Goal: Transaction & Acquisition: Subscribe to service/newsletter

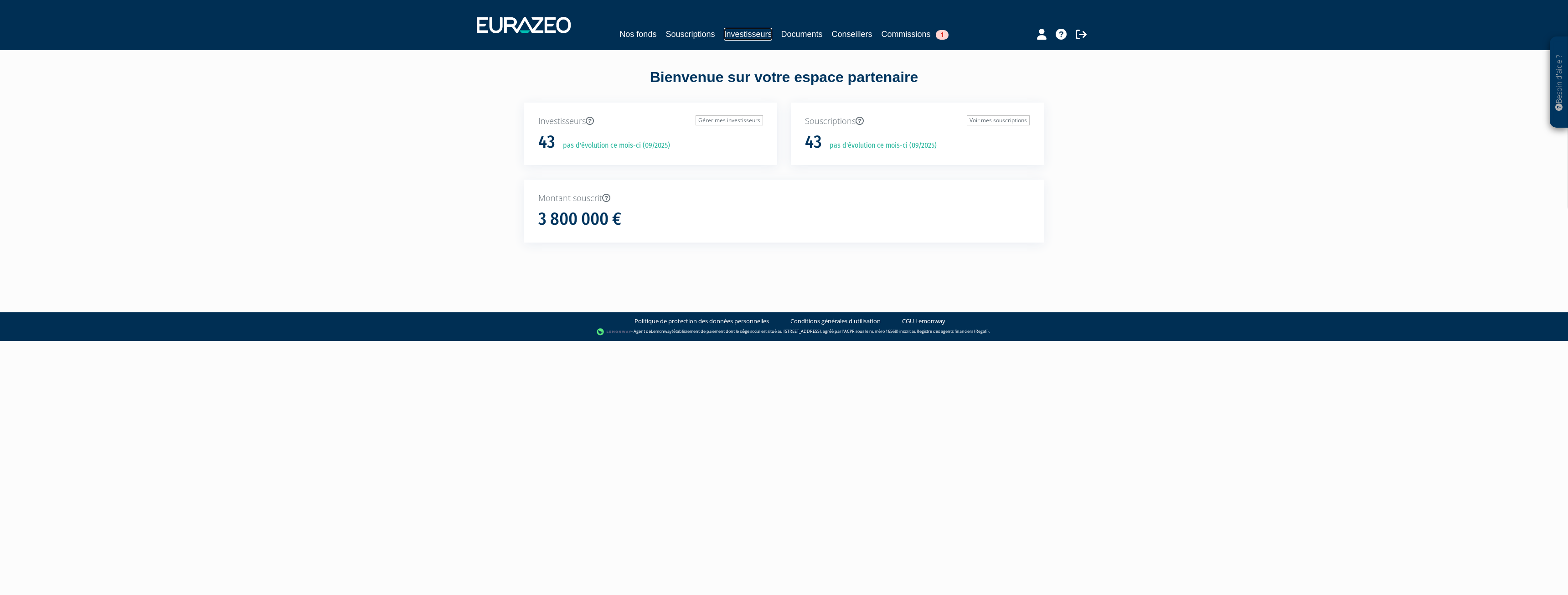
click at [760, 32] on link "Investisseurs" at bounding box center [747, 34] width 48 height 13
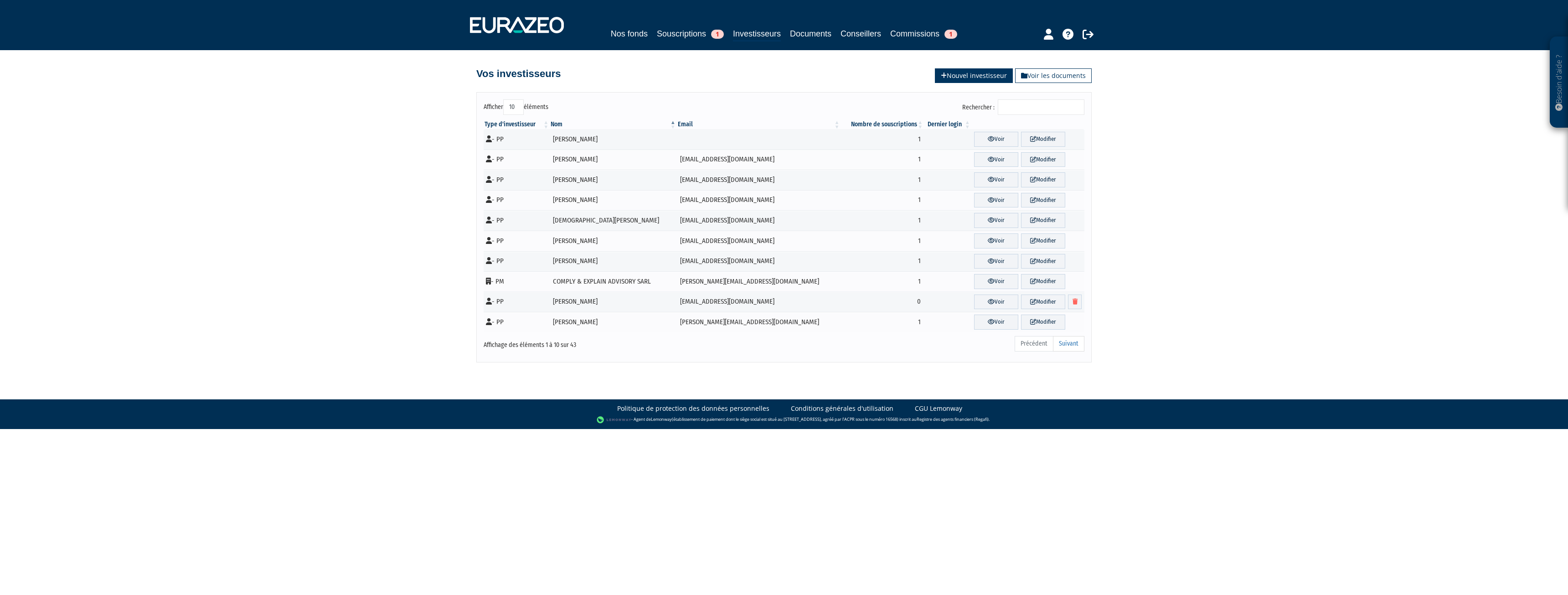
click at [943, 75] on icon at bounding box center [943, 75] width 5 height 6
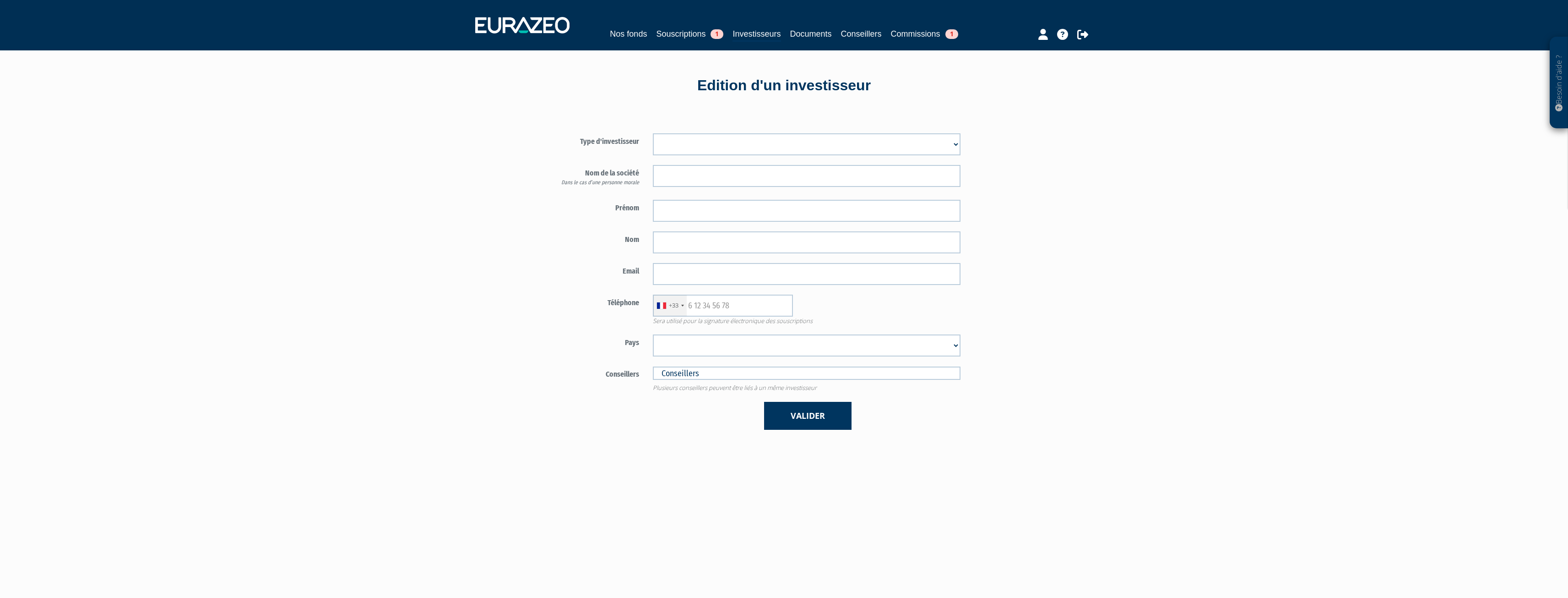
click at [735, 144] on select "Mr Mme Société" at bounding box center [807, 144] width 307 height 22
select select "3"
click at [653, 133] on select "Mr Mme Société" at bounding box center [807, 144] width 307 height 22
click at [689, 214] on input "text" at bounding box center [807, 211] width 307 height 22
type input "Mathilde"
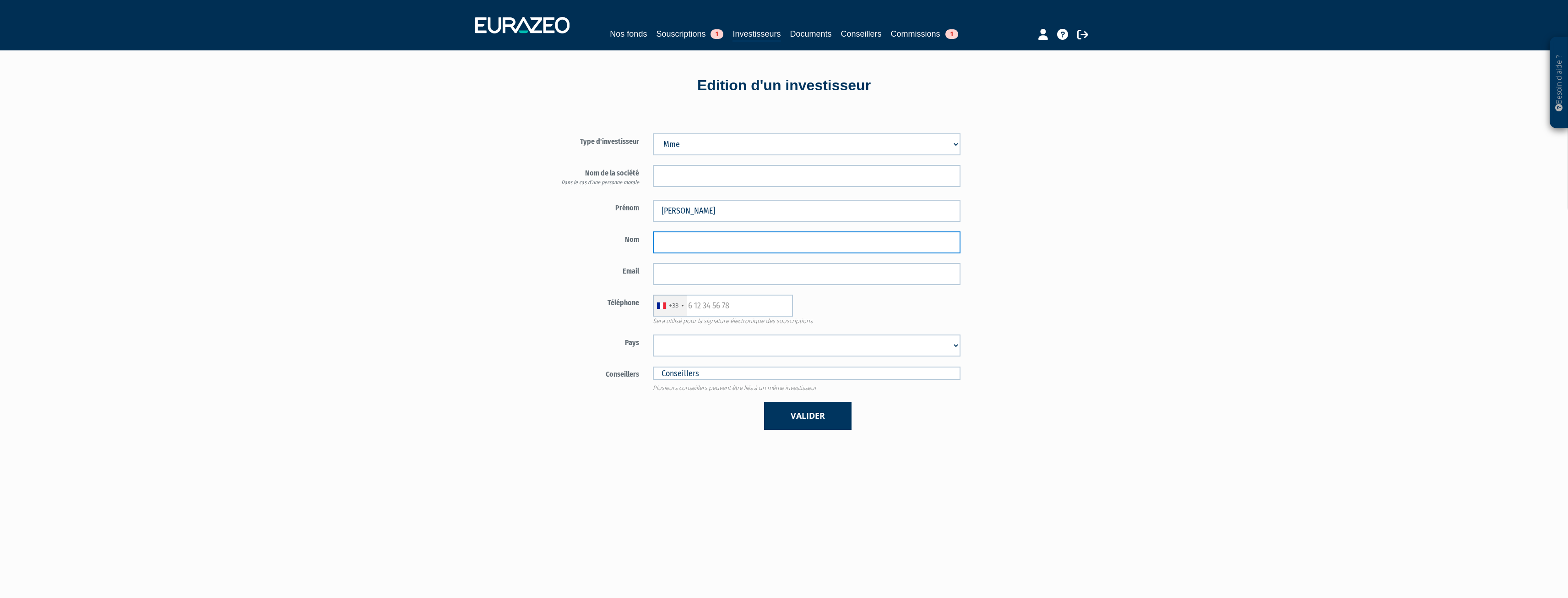
click at [690, 238] on input "text" at bounding box center [807, 242] width 307 height 22
type input "Troublé"
click at [707, 270] on input "email" at bounding box center [807, 274] width 307 height 22
paste input "mathilde@fifty-five.com"
type input "mathilde@fifty-five.com"
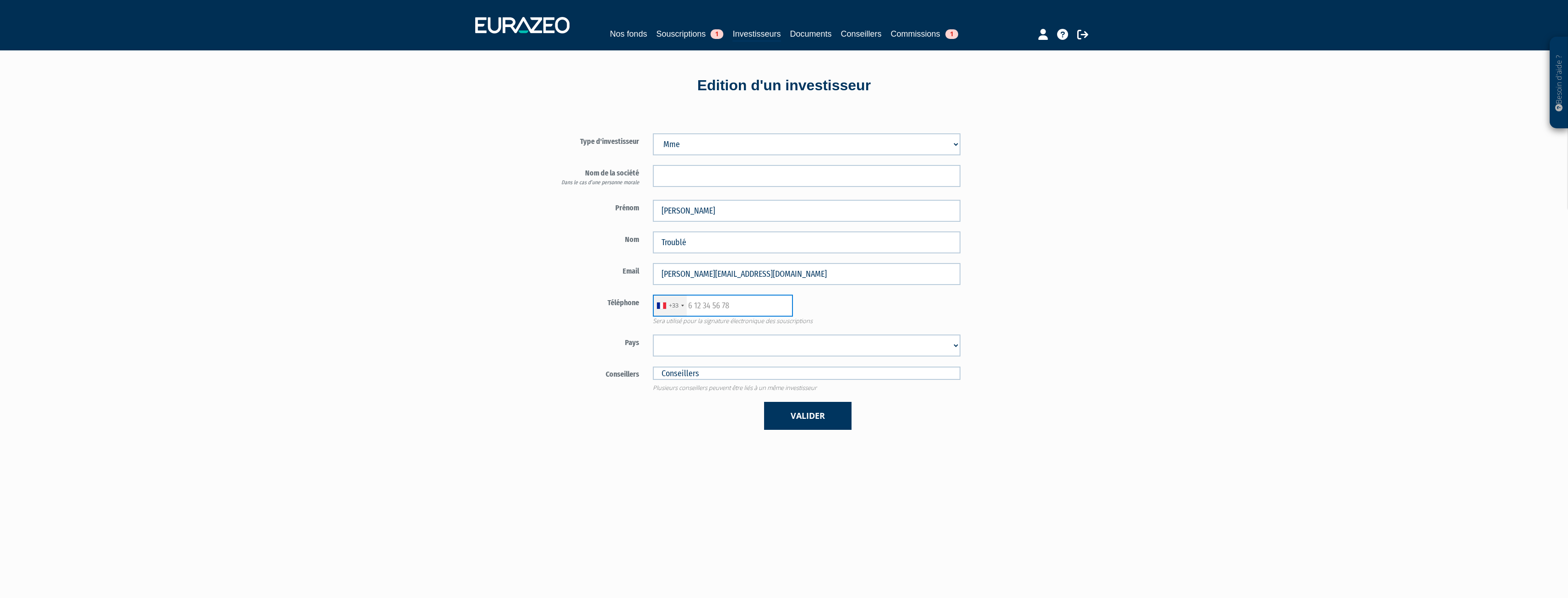
click at [749, 313] on input "text" at bounding box center [723, 305] width 140 height 22
paste input "0607170633"
type input "0607170633"
click at [797, 304] on div "+33 France +33 Germany (Deutschland) +49 Switzerland (Schweiz) +41 Belgium (Bel…" at bounding box center [806, 305] width 321 height 22
click at [695, 350] on select "Afghanistan Afrique du Sud Albanie Algérie Allemagne Andorre Angola Anguilla An…" at bounding box center [807, 345] width 307 height 22
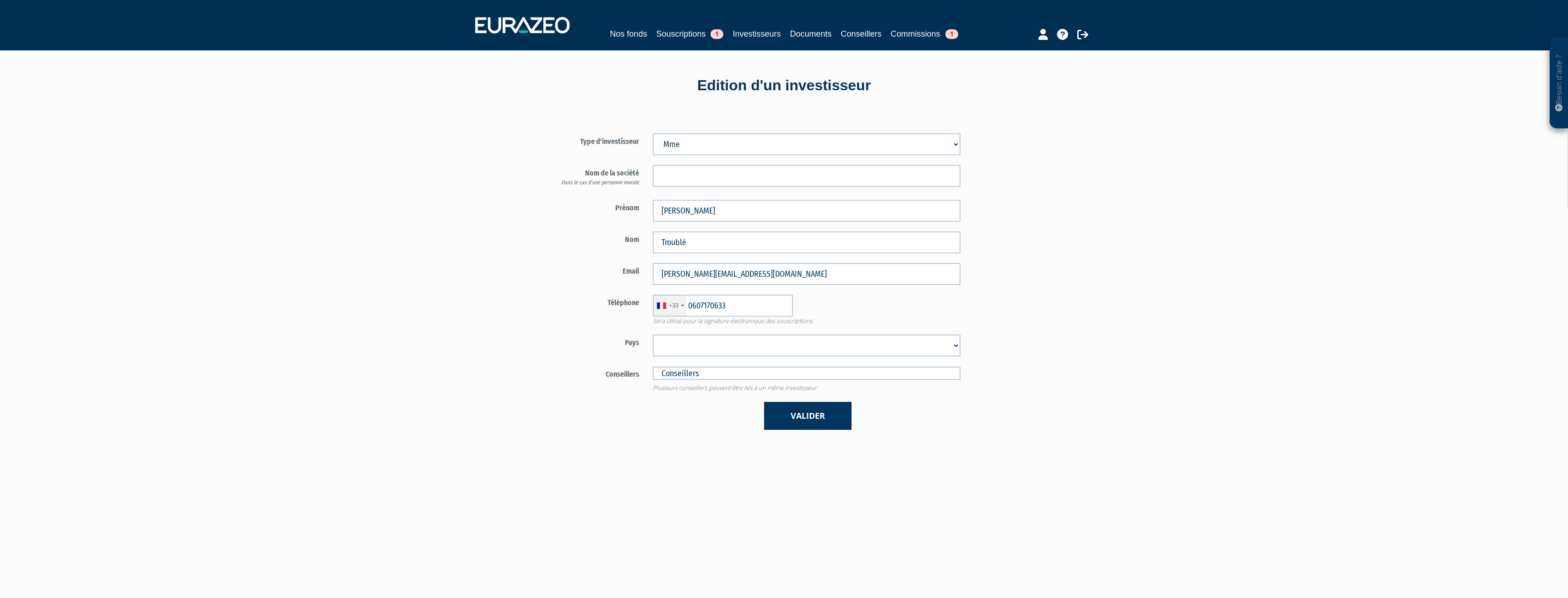
select select "75"
click at [653, 334] on select "Afghanistan Afrique du Sud Albanie Algérie Allemagne Andorre Angola Anguilla An…" at bounding box center [807, 345] width 307 height 22
click at [793, 408] on button "Valider" at bounding box center [807, 416] width 87 height 28
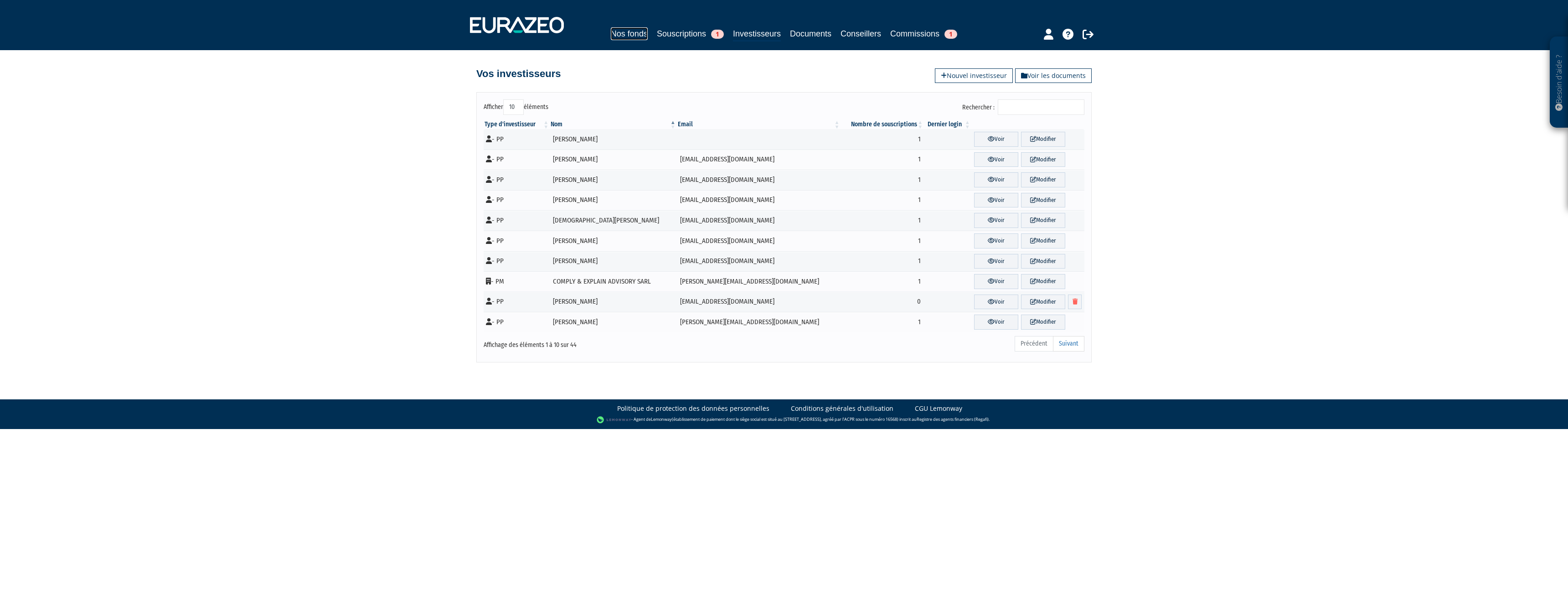
click at [618, 35] on link "Nos fonds" at bounding box center [629, 34] width 37 height 13
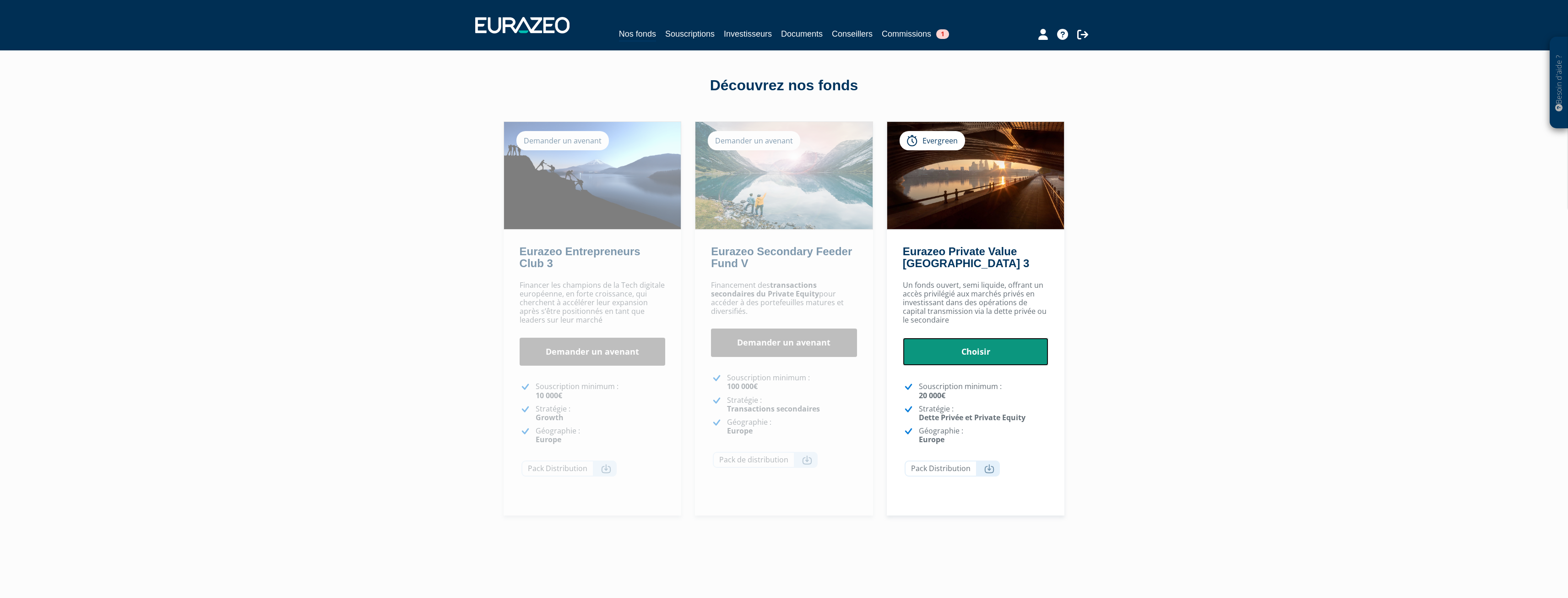
click at [966, 352] on link "Choisir" at bounding box center [976, 351] width 146 height 29
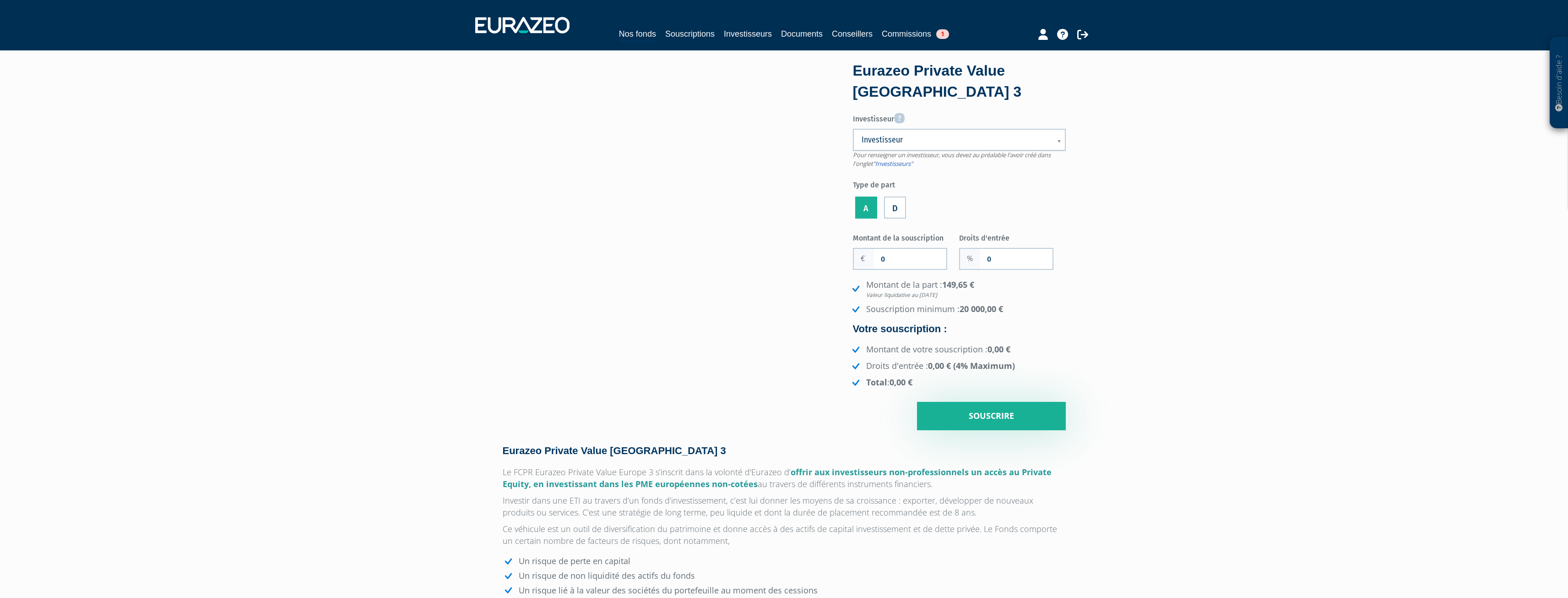
click at [927, 144] on span "Investisseur" at bounding box center [954, 140] width 184 height 11
type input "tr"
click at [908, 168] on li "Tr oublé Mathilde" at bounding box center [958, 172] width 207 height 11
click at [917, 241] on label "Montant de la souscription" at bounding box center [906, 236] width 107 height 14
click at [917, 248] on input "0" at bounding box center [910, 259] width 73 height 20
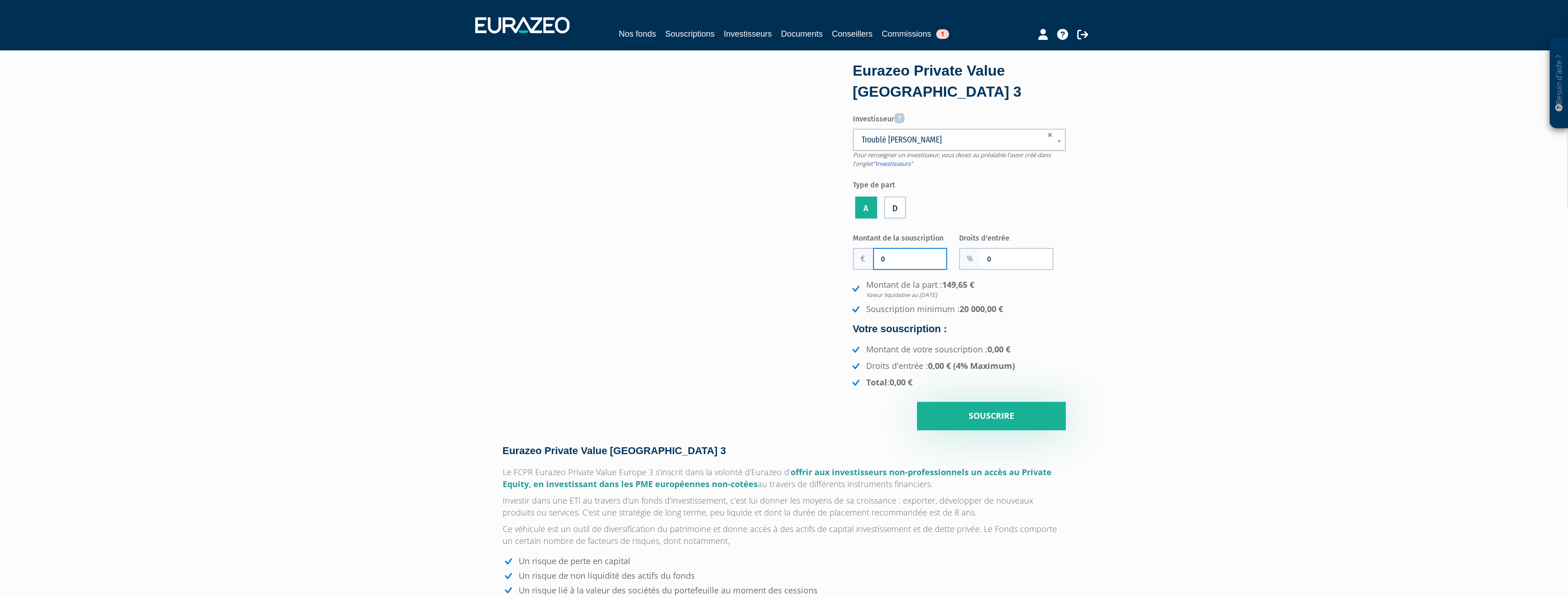
click at [907, 256] on input "0" at bounding box center [910, 259] width 73 height 20
type input "100 000"
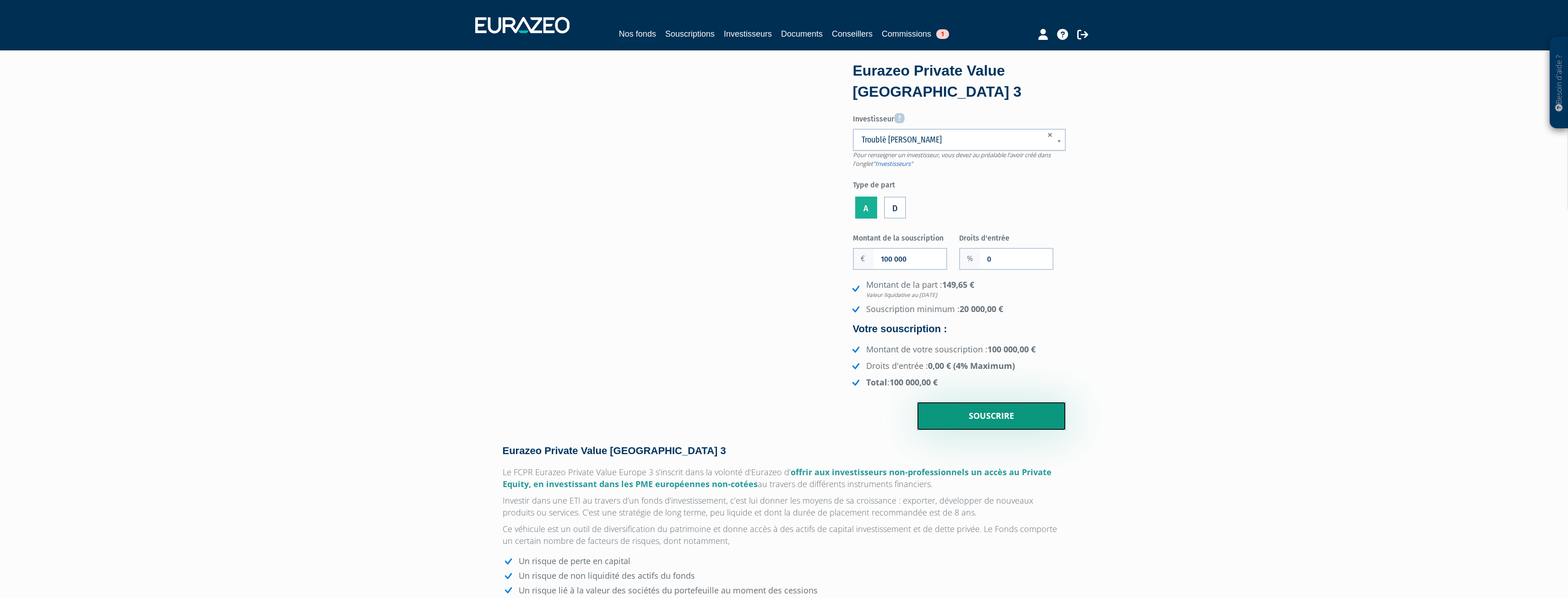
click at [978, 422] on input "Souscrire" at bounding box center [991, 416] width 149 height 29
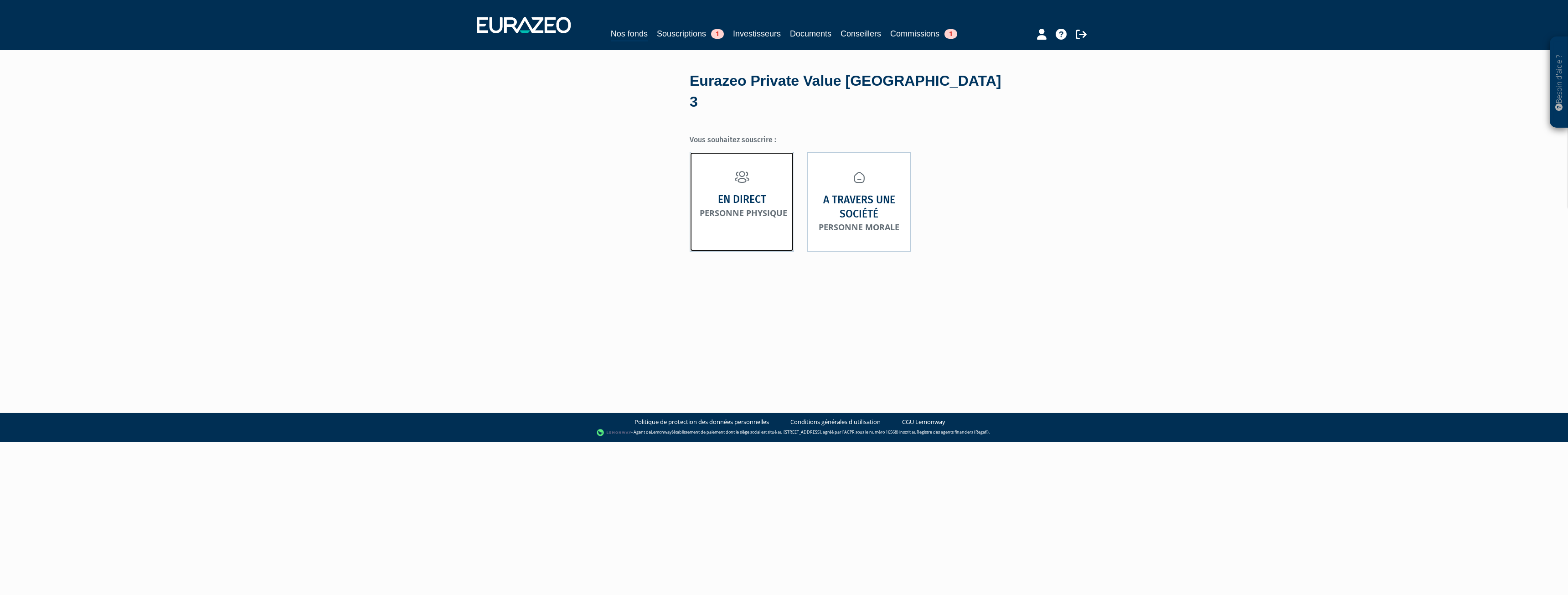
click at [760, 192] on strong "En direct" at bounding box center [742, 199] width 49 height 14
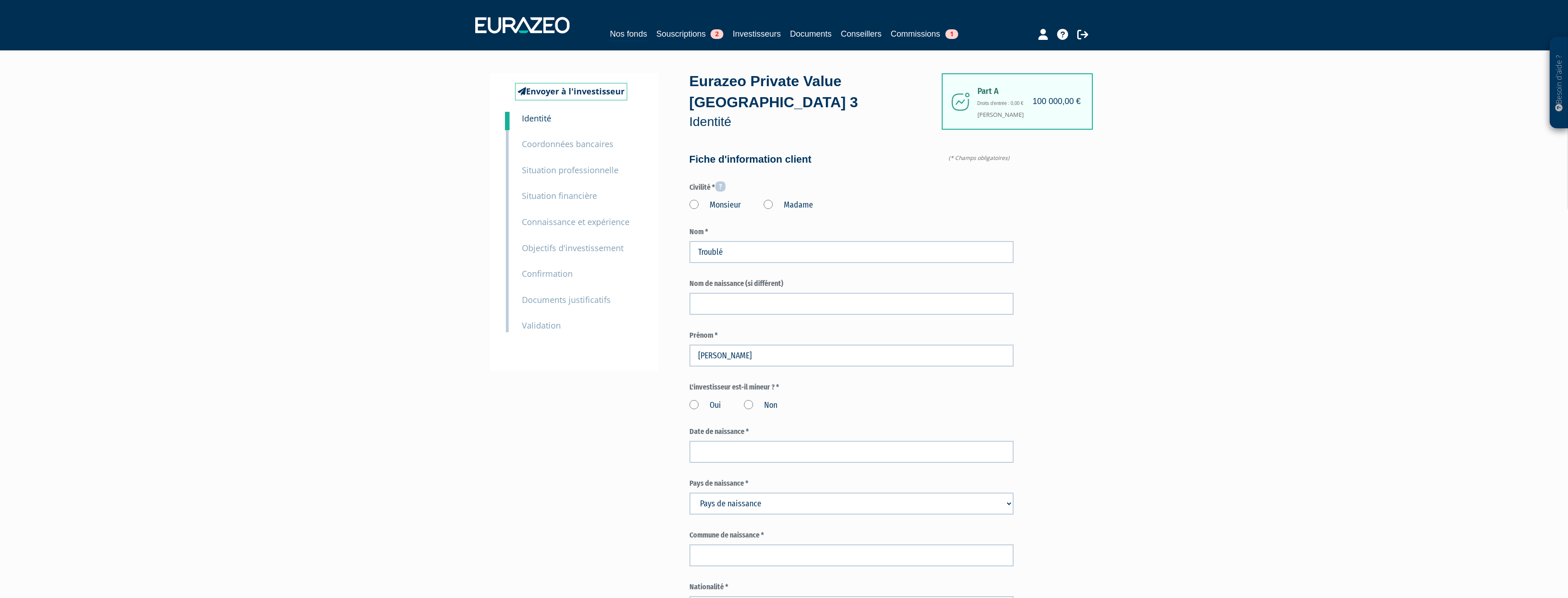
click at [793, 200] on label "Madame" at bounding box center [788, 205] width 50 height 12
click at [0, 0] on "Madame" at bounding box center [0, 0] width 0 height 0
click at [841, 293] on input "text" at bounding box center [852, 304] width 324 height 22
click at [724, 241] on input "Troublé" at bounding box center [852, 252] width 324 height 22
type input "Trouble"
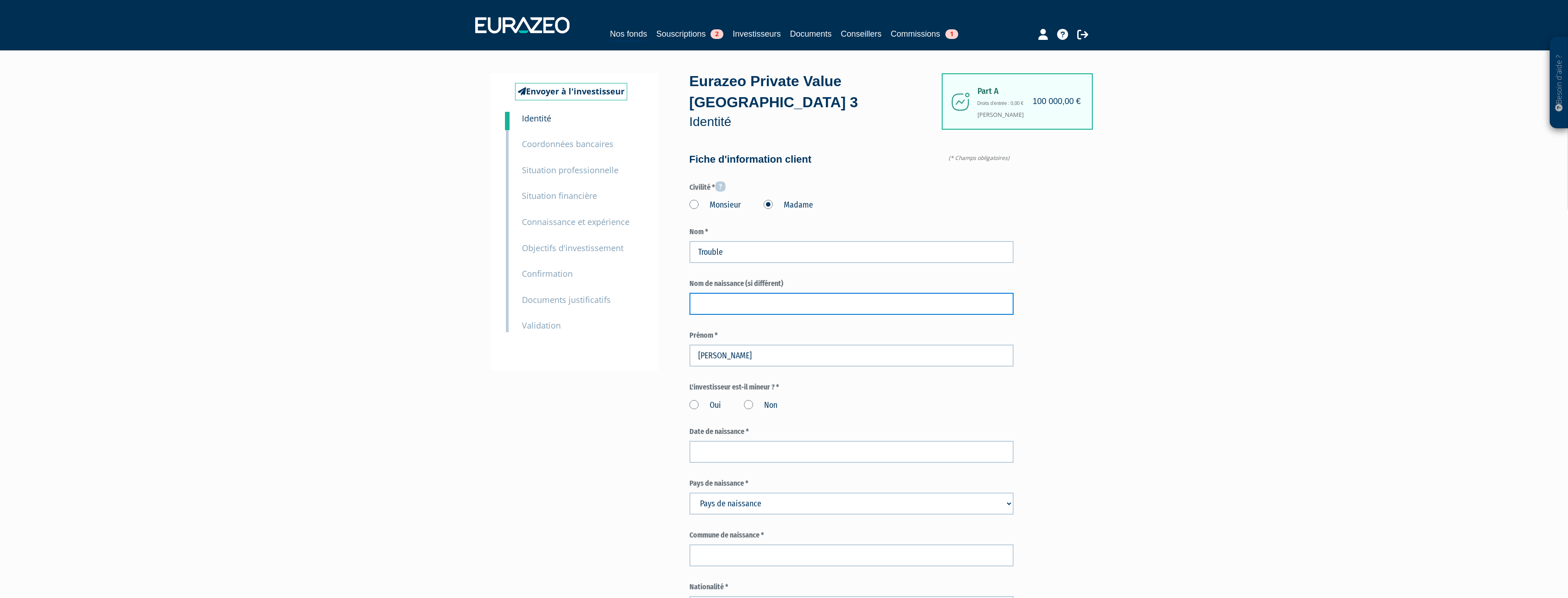
click at [783, 293] on input "text" at bounding box center [852, 304] width 324 height 22
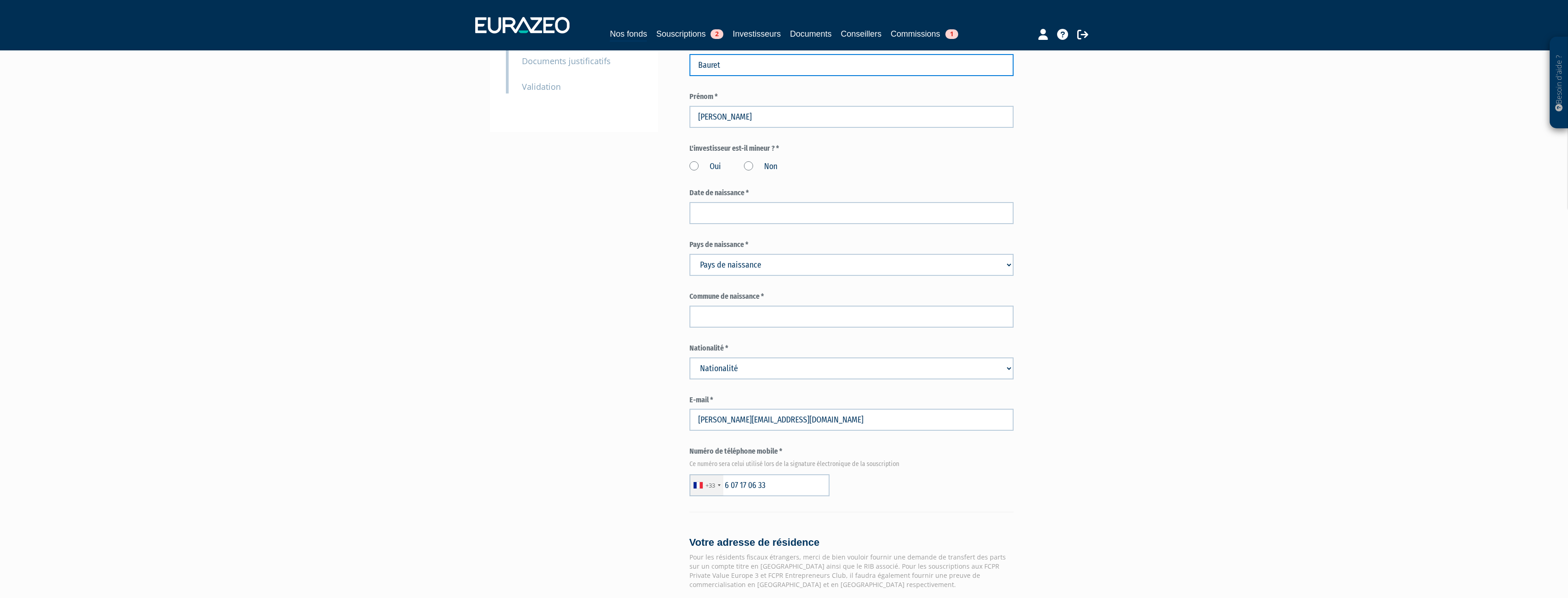
scroll to position [275, 0]
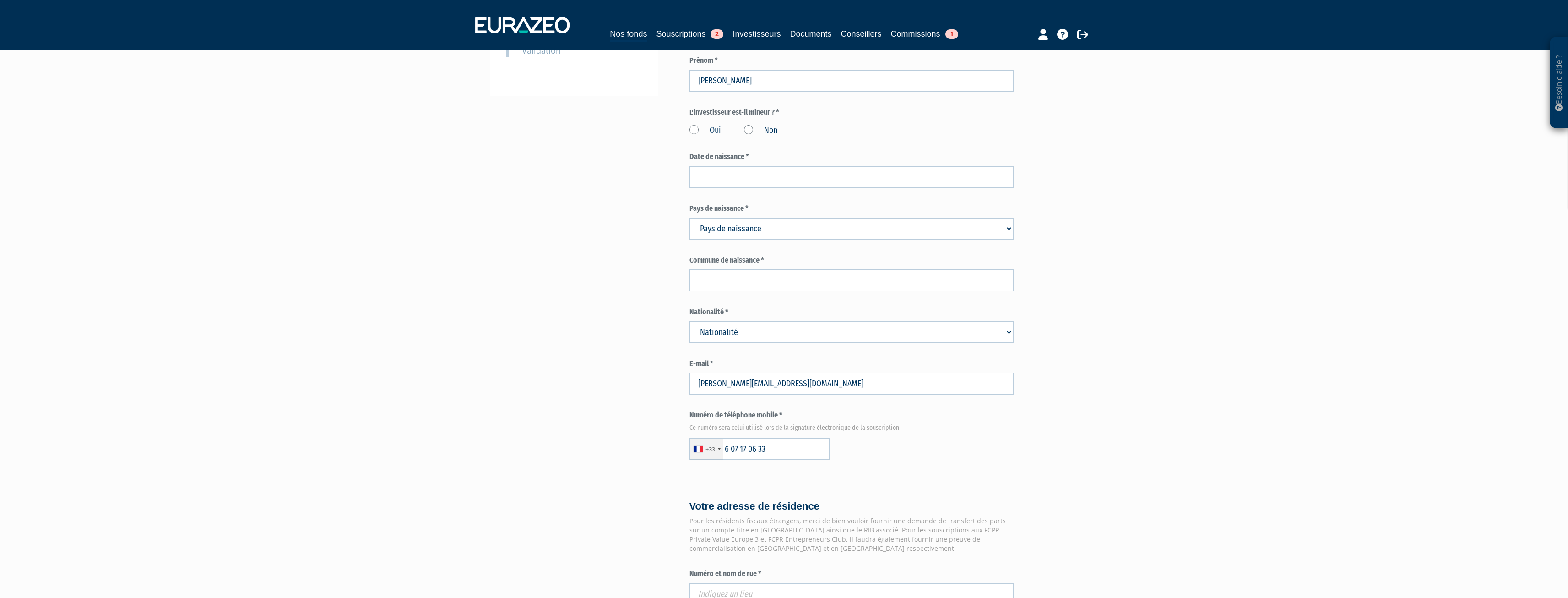
type input "Bauret"
click at [753, 124] on label "Non" at bounding box center [761, 130] width 33 height 12
click at [0, 0] on input "Non" at bounding box center [0, 0] width 0 height 0
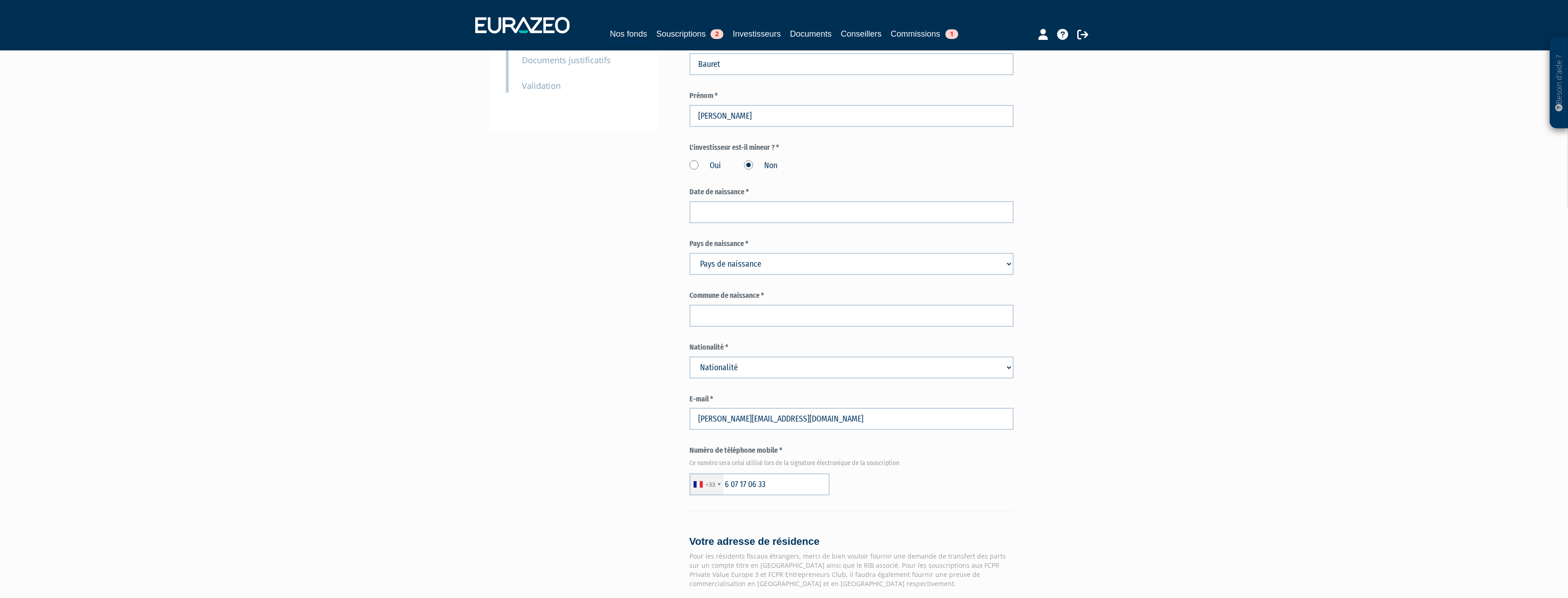
scroll to position [0, 0]
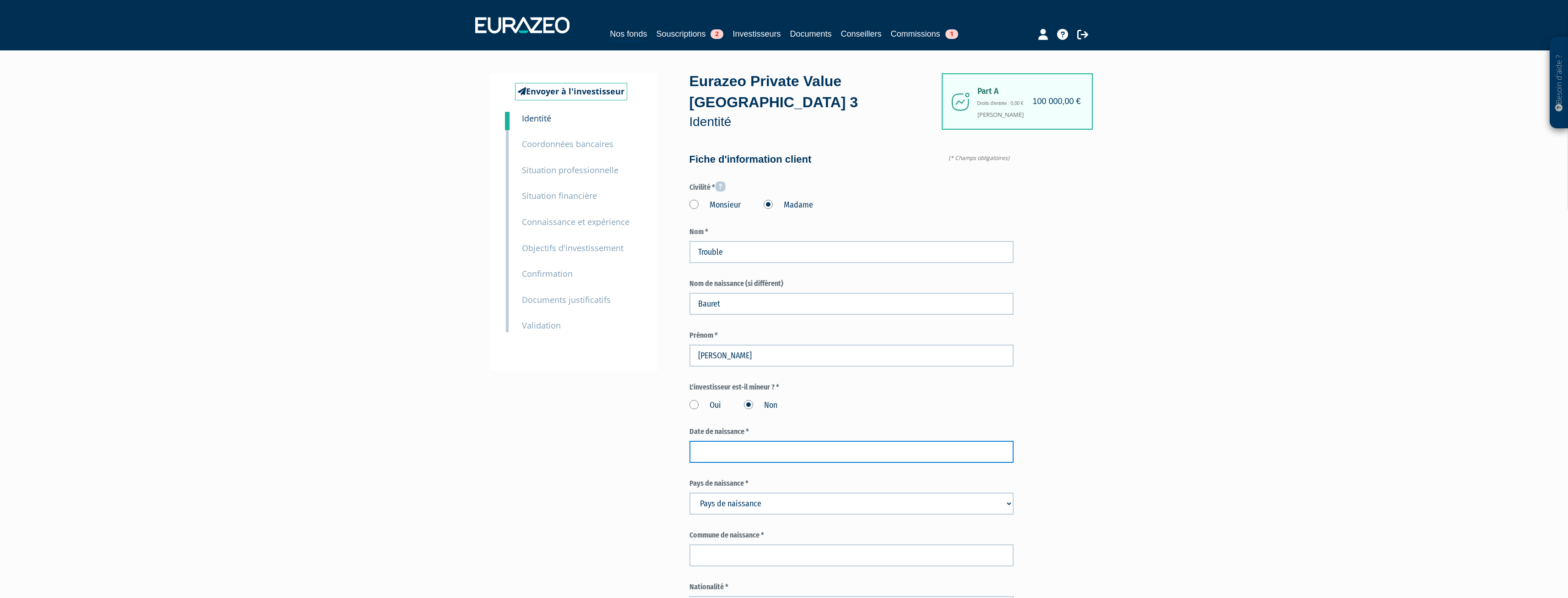
click at [813, 441] on input at bounding box center [852, 452] width 324 height 22
click at [727, 441] on input "18/09/2025" at bounding box center [852, 452] width 324 height 22
click at [747, 291] on th "septembre 2025" at bounding box center [740, 285] width 83 height 14
click at [753, 441] on input "18/09/2025" at bounding box center [852, 452] width 324 height 22
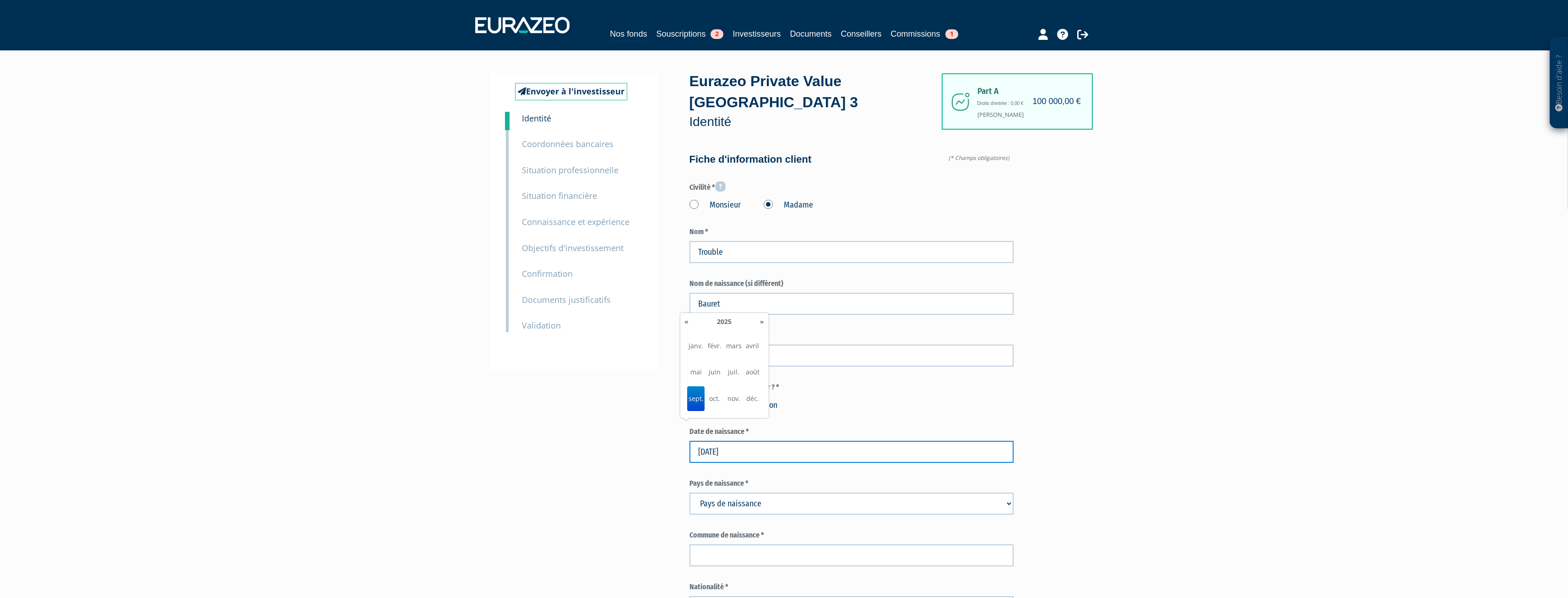
click at [748, 441] on input "18/09/2025" at bounding box center [852, 452] width 324 height 22
type input "13/11/1975"
click at [730, 408] on span "nov." at bounding box center [733, 398] width 17 height 25
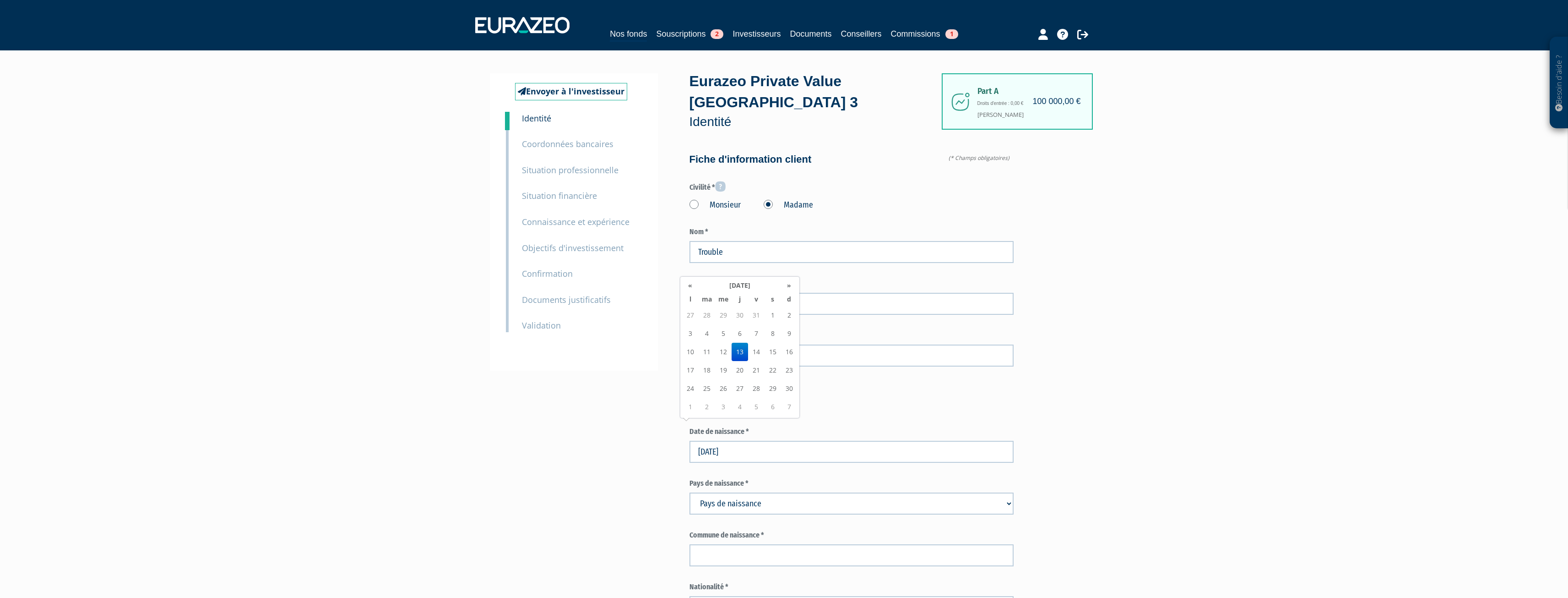
click at [734, 349] on td "13" at bounding box center [739, 351] width 17 height 18
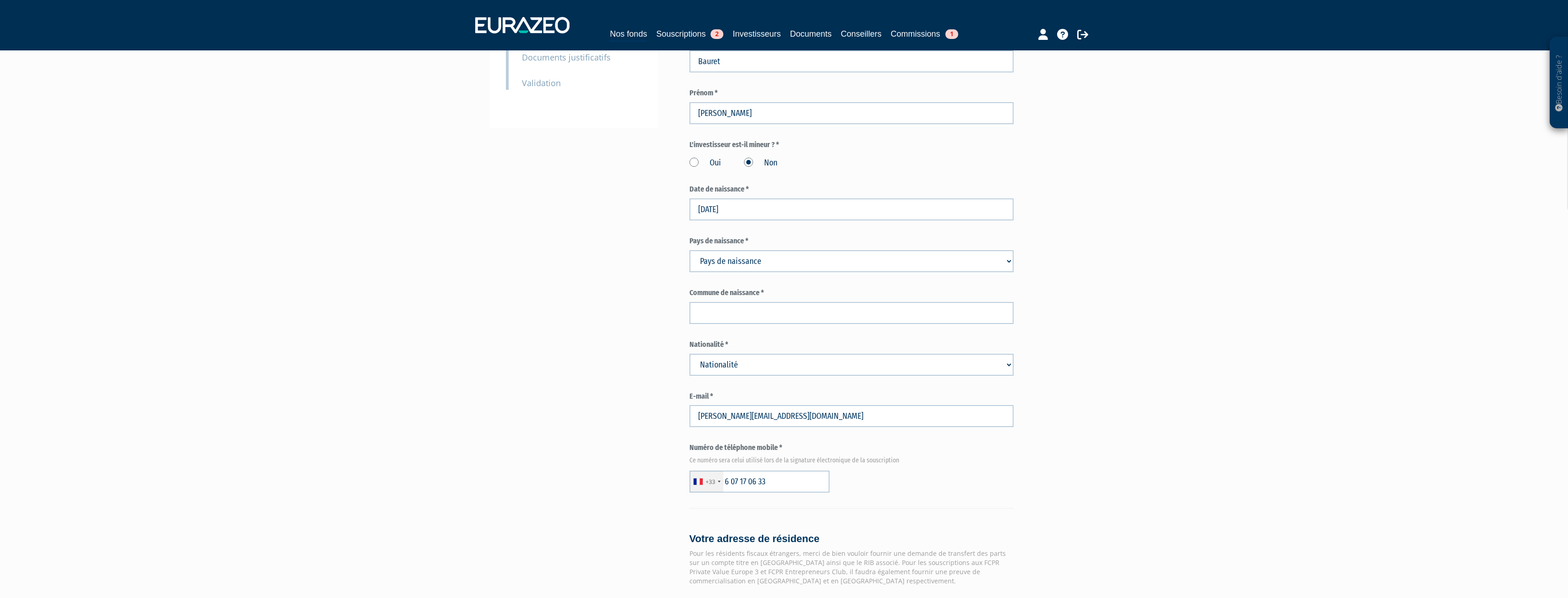
scroll to position [275, 0]
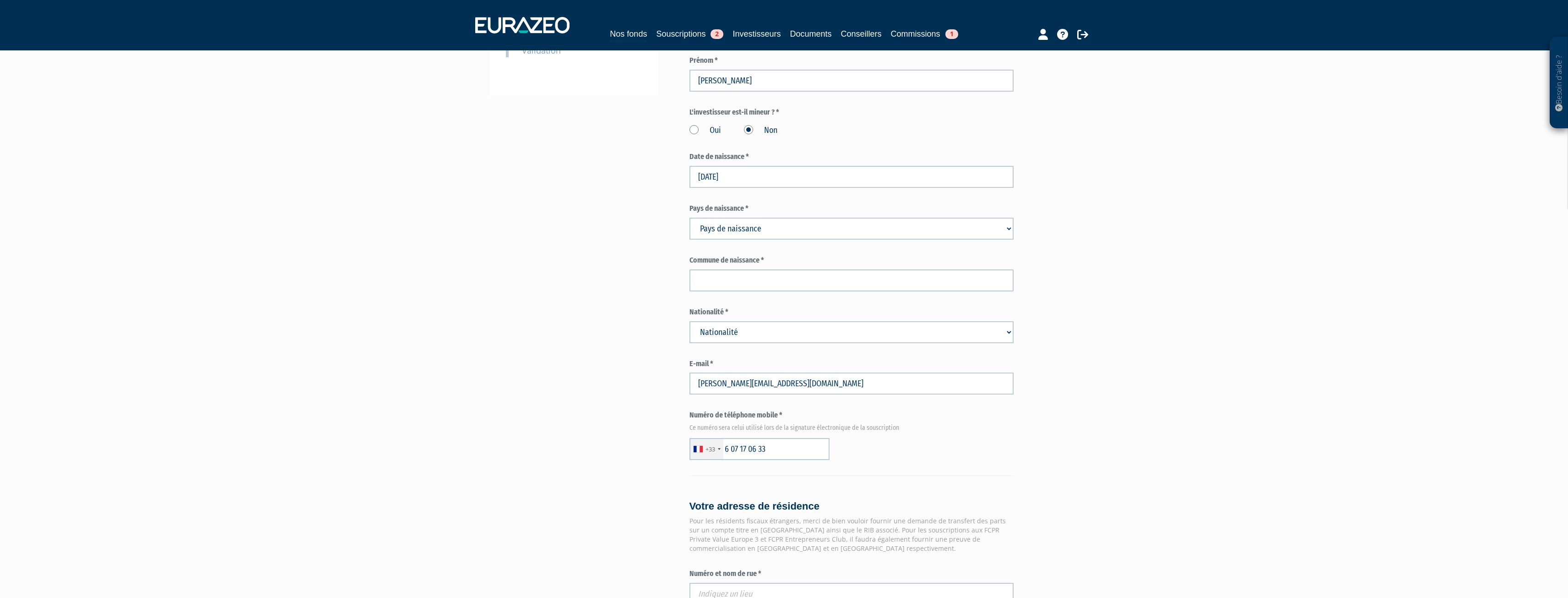
click at [784, 217] on select "Pays de naissance Afghanistan Afrique du Sud Albanie Algérie Allemagne Andorre" at bounding box center [852, 228] width 324 height 22
select select "75"
click at [690, 217] on select "Pays de naissance Afghanistan Afrique du Sud Albanie Algérie Allemagne Andorre" at bounding box center [852, 228] width 324 height 22
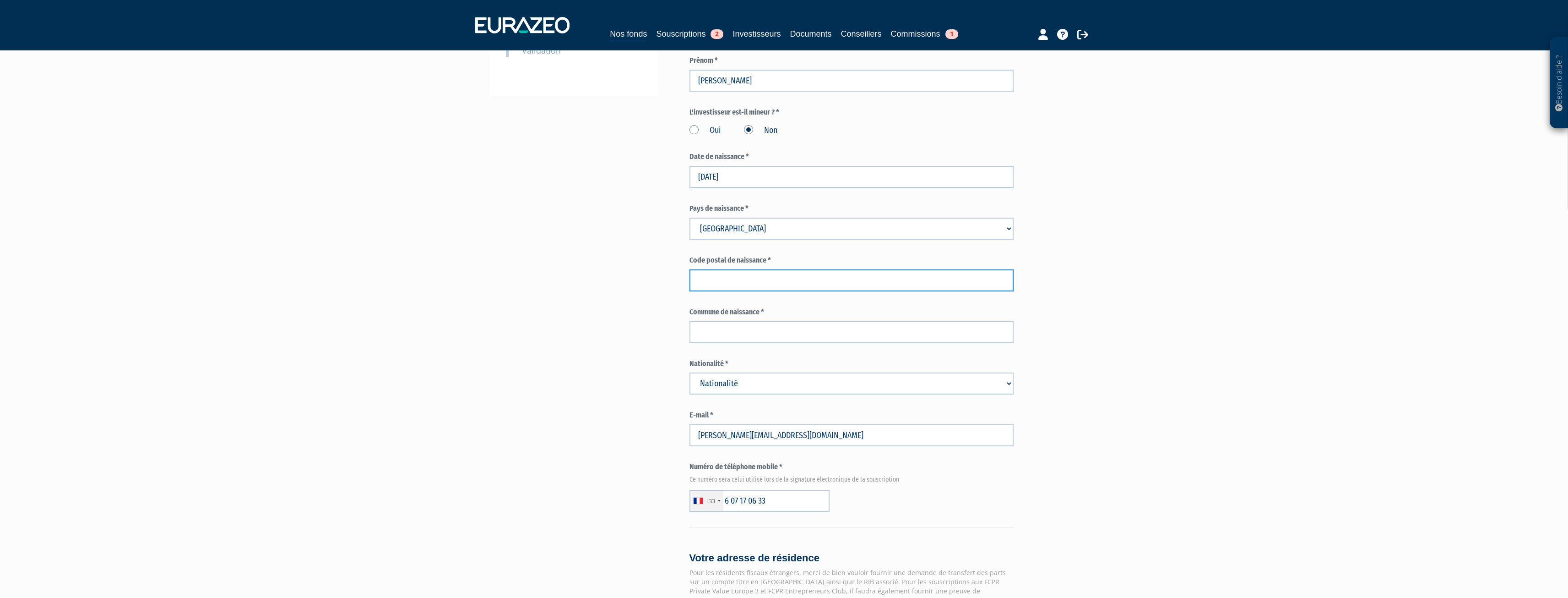
click at [762, 270] on input "text" at bounding box center [852, 281] width 324 height 22
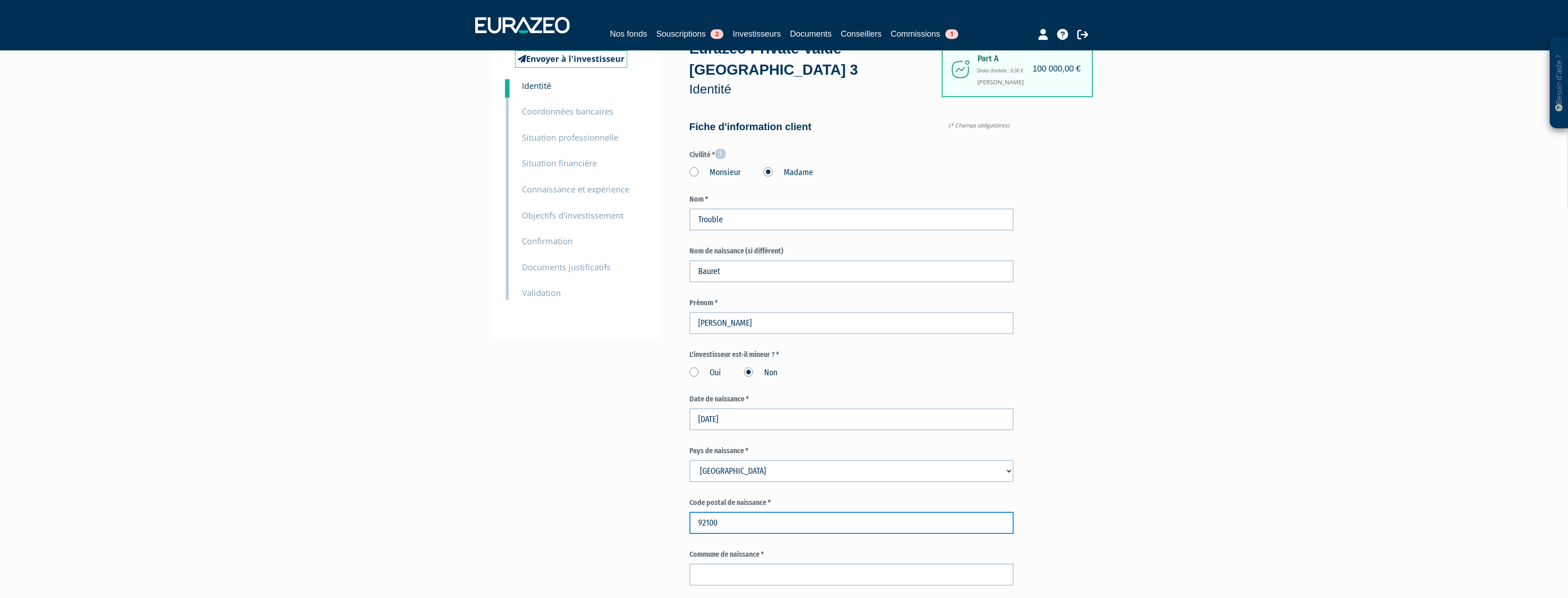
scroll to position [0, 0]
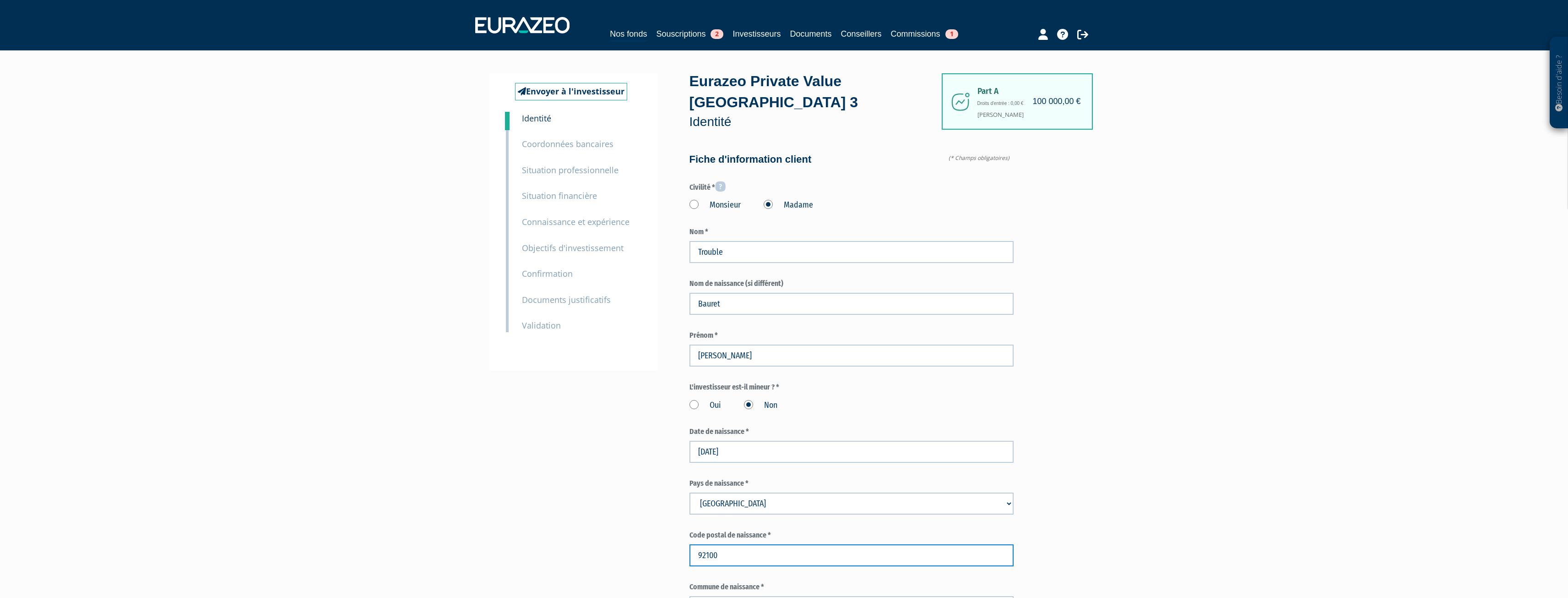
type input "92100"
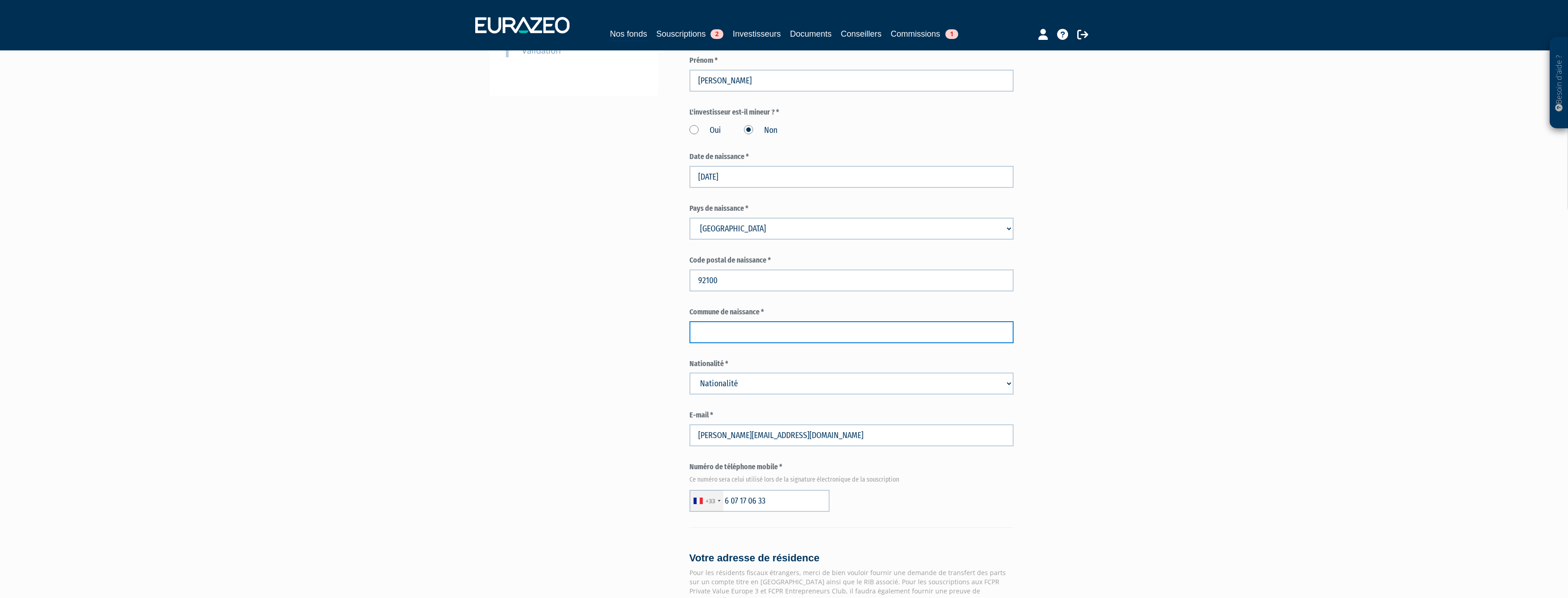
click at [741, 321] on input "text" at bounding box center [852, 332] width 324 height 22
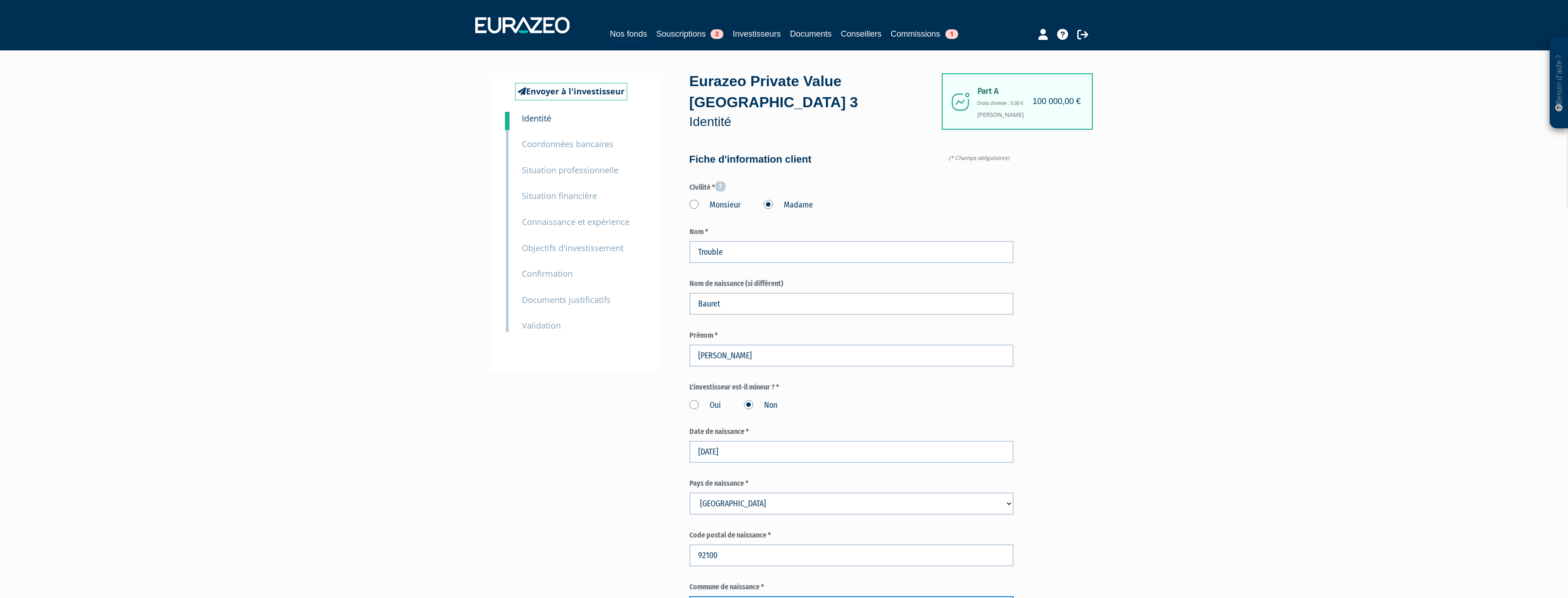
type input "Boulogne-Billancourt"
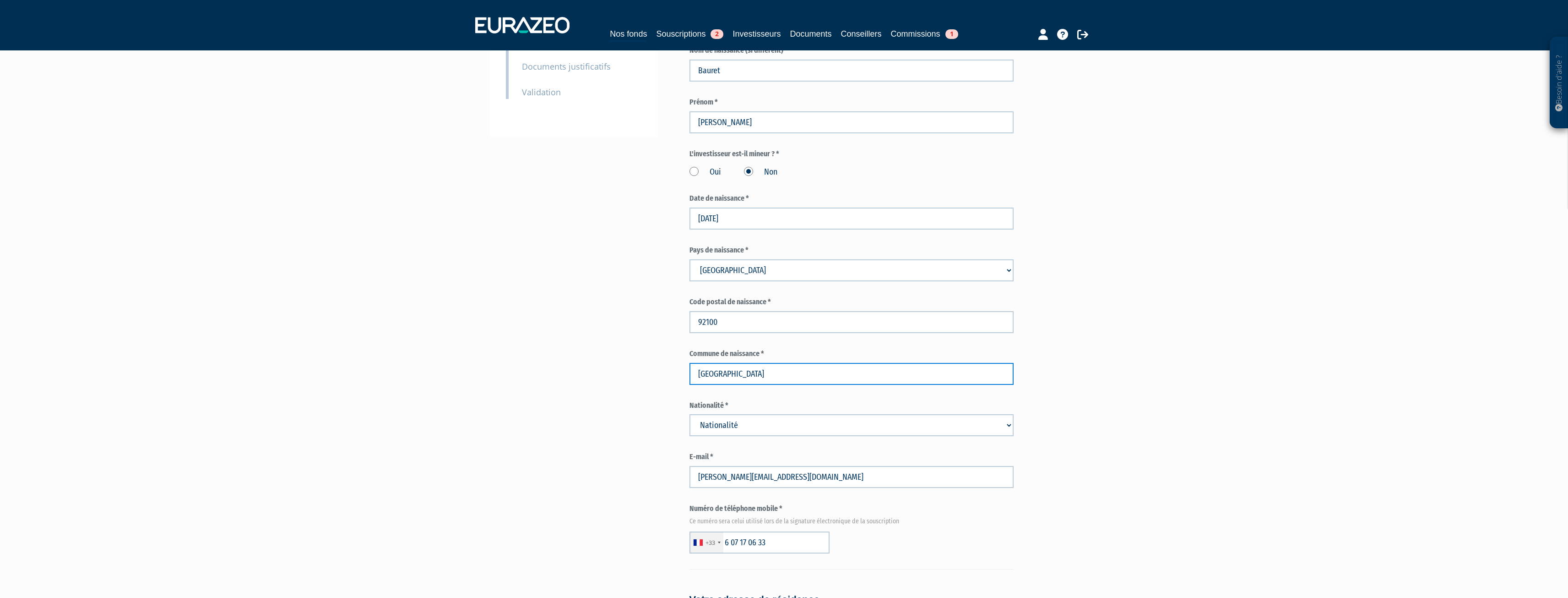
scroll to position [275, 0]
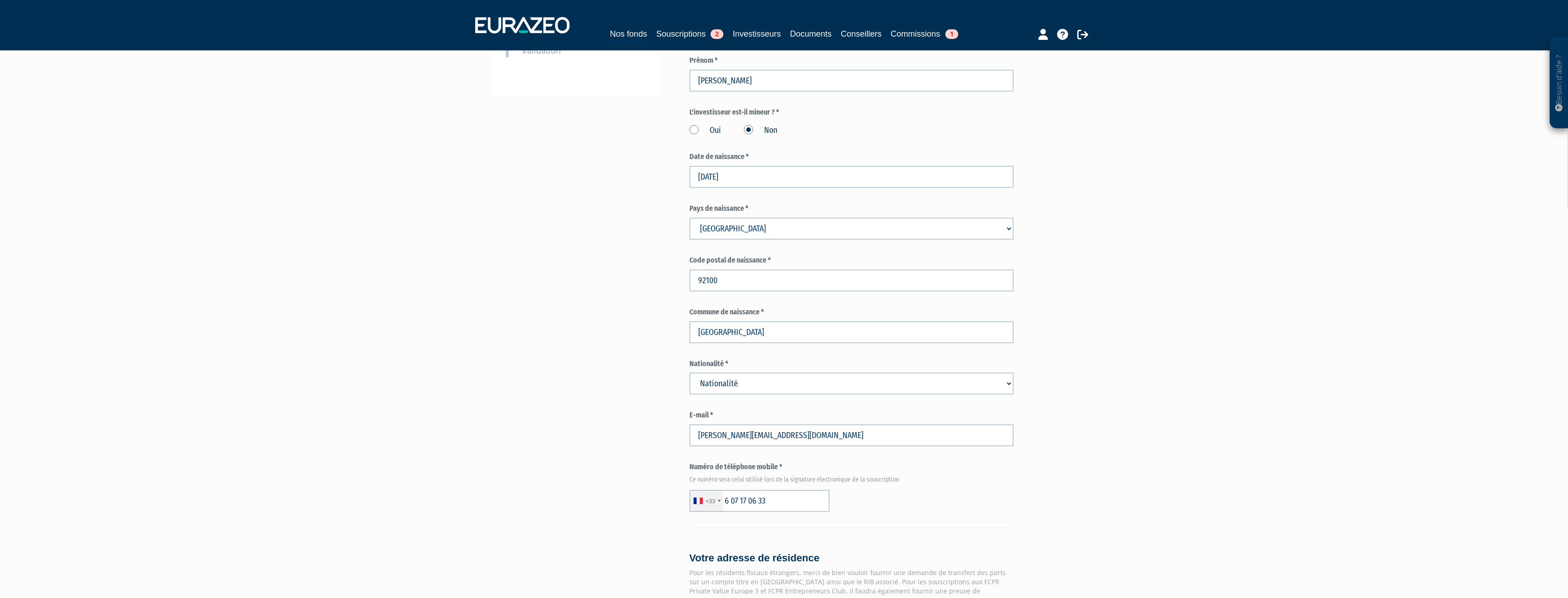
click at [792, 373] on select "Nationalité Afghanistan Afrique du Sud Albanie Algérie Allemagne Andorre" at bounding box center [852, 384] width 324 height 22
select select "75"
click at [690, 373] on select "Nationalité Afghanistan Afrique du Sud Albanie Algérie Allemagne Andorre" at bounding box center [852, 384] width 324 height 22
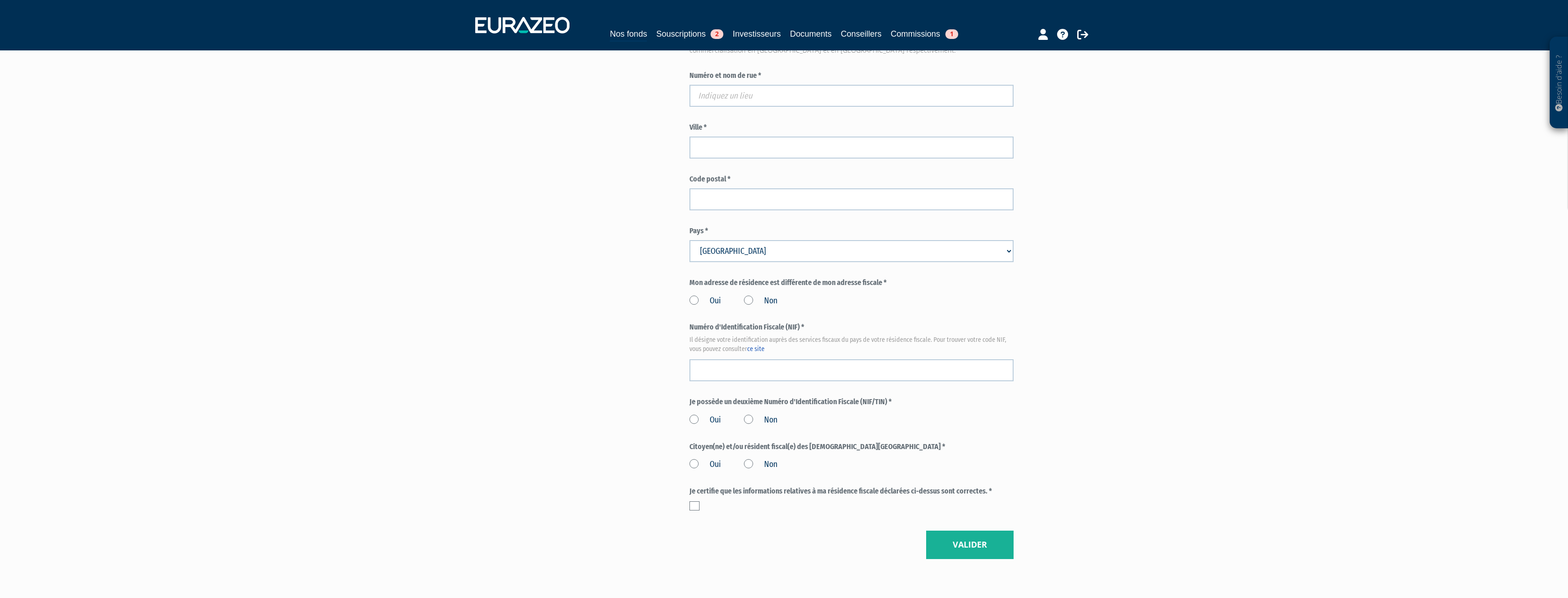
scroll to position [549, 0]
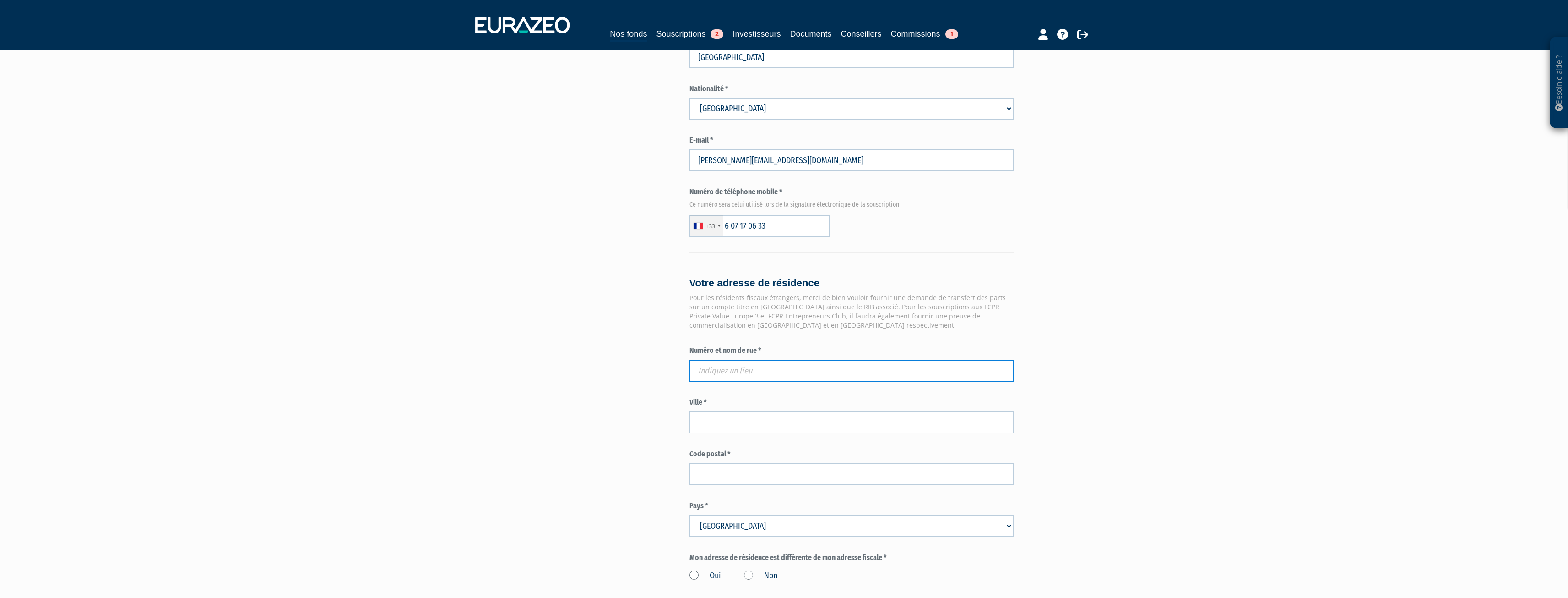
click at [725, 360] on input "text" at bounding box center [852, 371] width 324 height 22
paste input "71 rue des Moines"
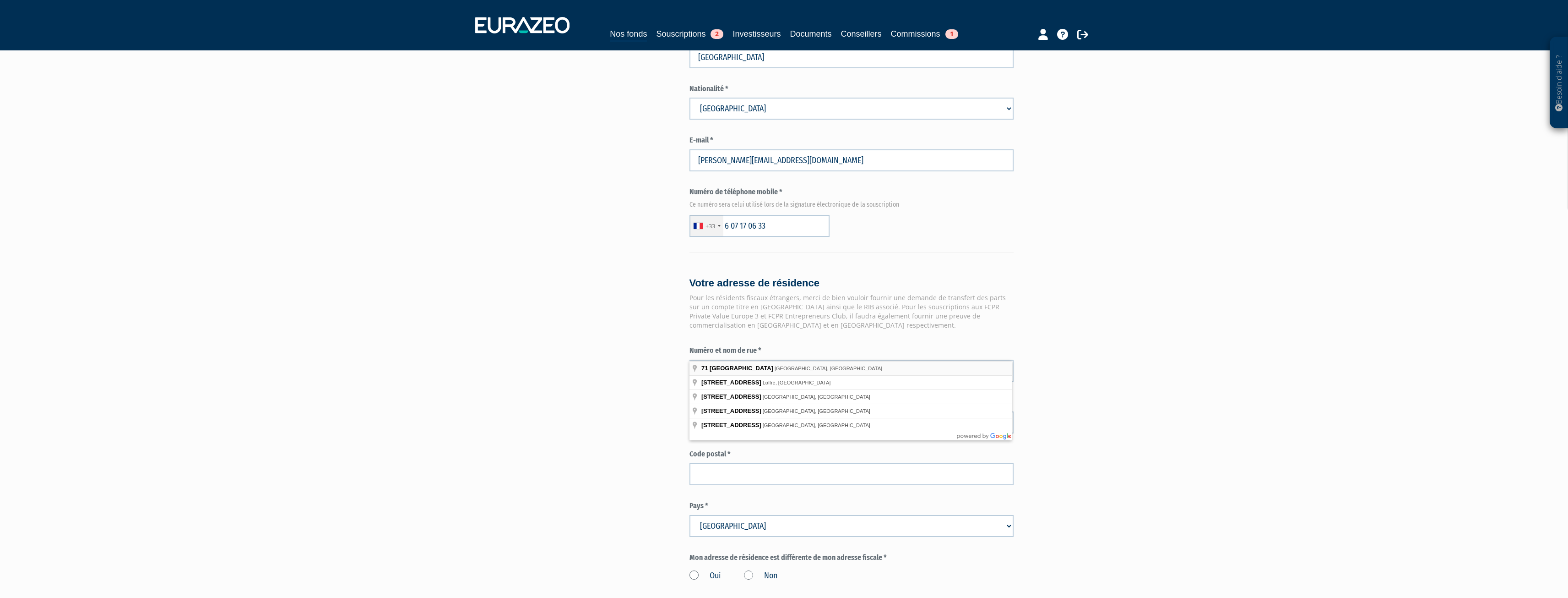
type input "71 Rue des Moines, Paris, France"
type input "Paris"
type input "75017"
type input "71 Rue des Moines"
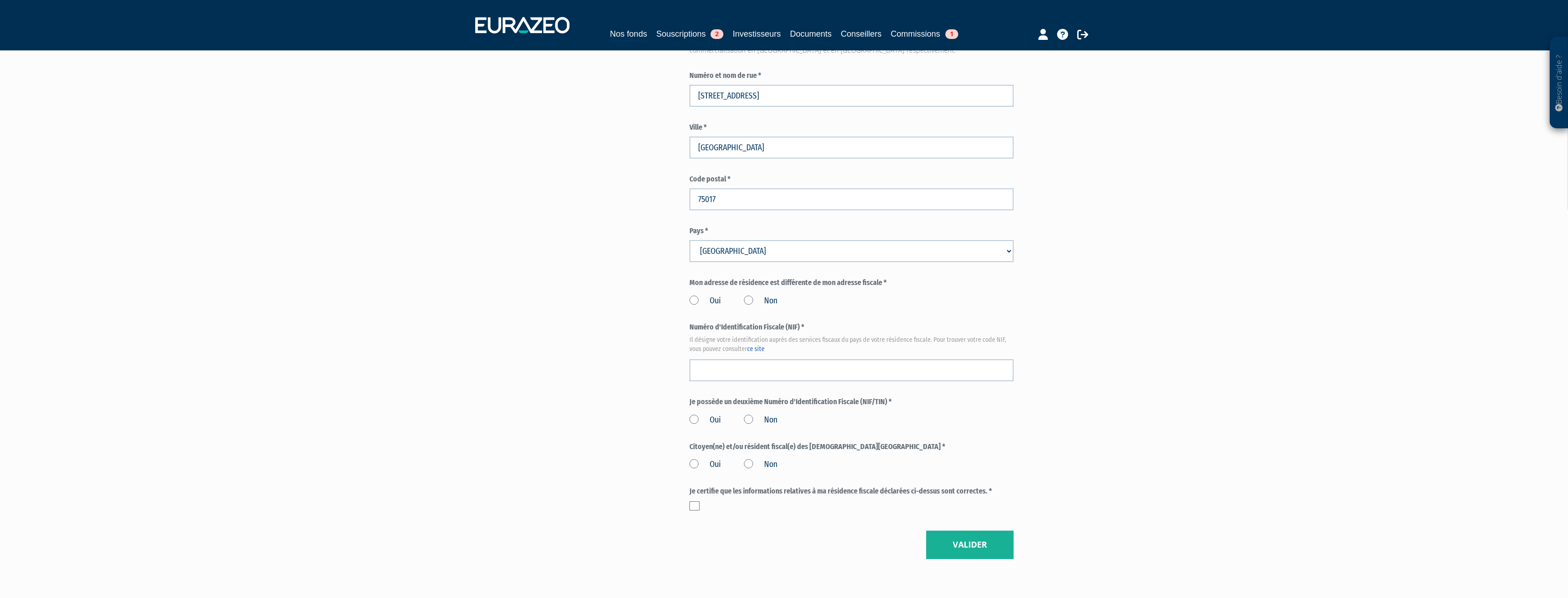
click at [752, 295] on label "Non" at bounding box center [761, 301] width 33 height 12
click at [0, 0] on input "Non" at bounding box center [0, 0] width 0 height 0
click at [737, 359] on input "text" at bounding box center [852, 370] width 324 height 22
paste input "0499059181229"
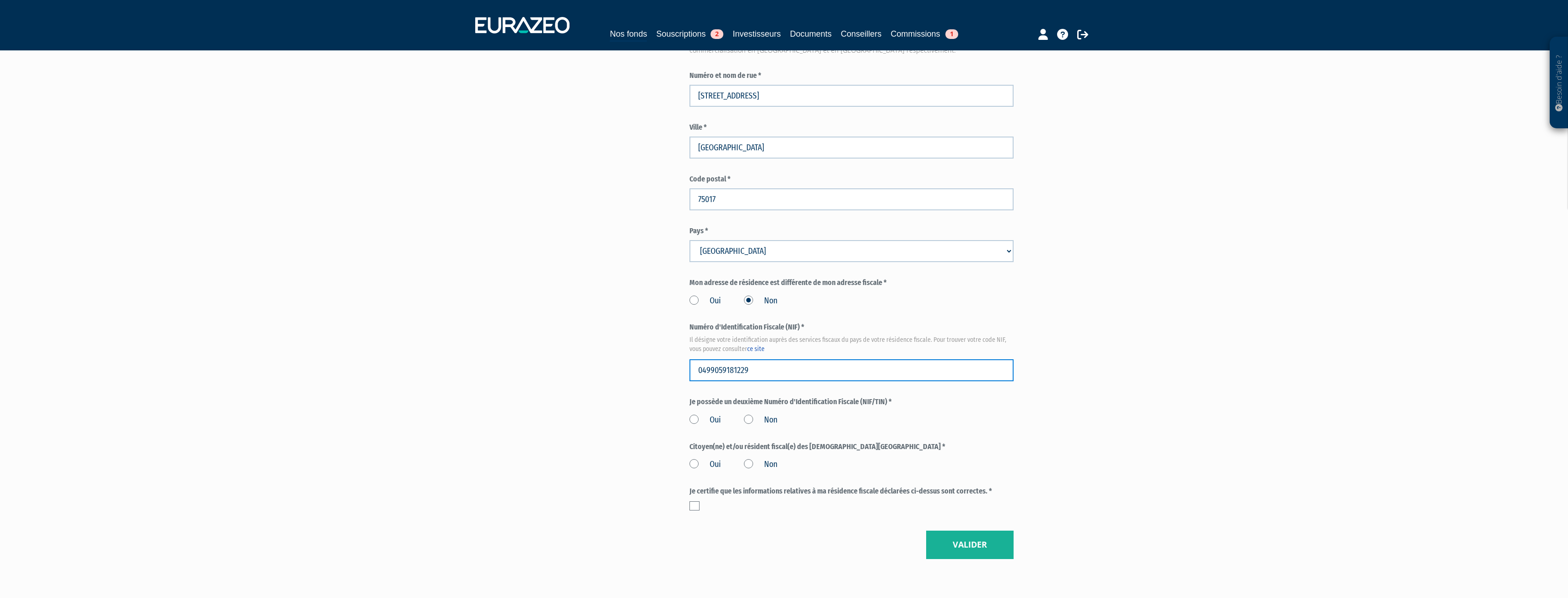
type input "0499059181229"
click at [775, 414] on label "Non" at bounding box center [761, 420] width 33 height 12
click at [0, 0] on input "Non" at bounding box center [0, 0] width 0 height 0
click at [757, 458] on label "Non" at bounding box center [761, 464] width 33 height 12
click at [0, 0] on input "Non" at bounding box center [0, 0] width 0 height 0
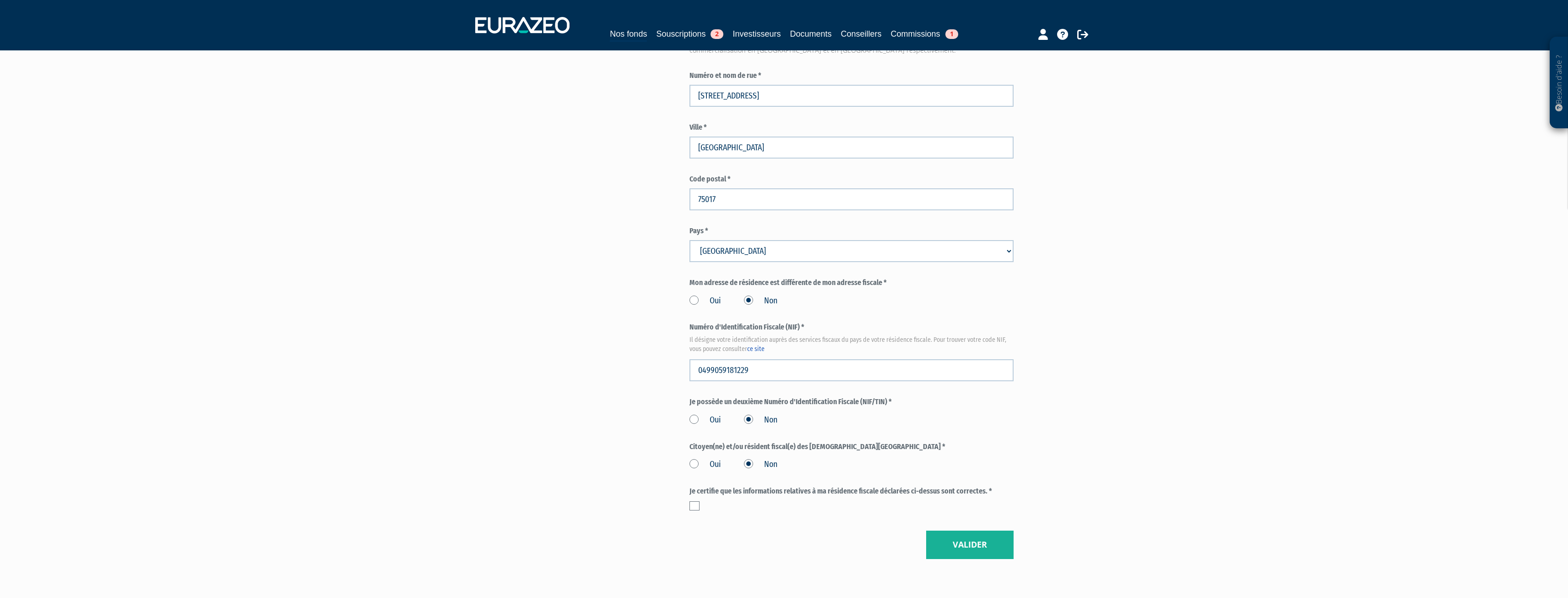
click at [693, 501] on label at bounding box center [694, 506] width 10 height 9
click at [0, 0] on input "checkbox" at bounding box center [0, 0] width 0 height 0
click at [940, 530] on button "Valider" at bounding box center [969, 544] width 87 height 29
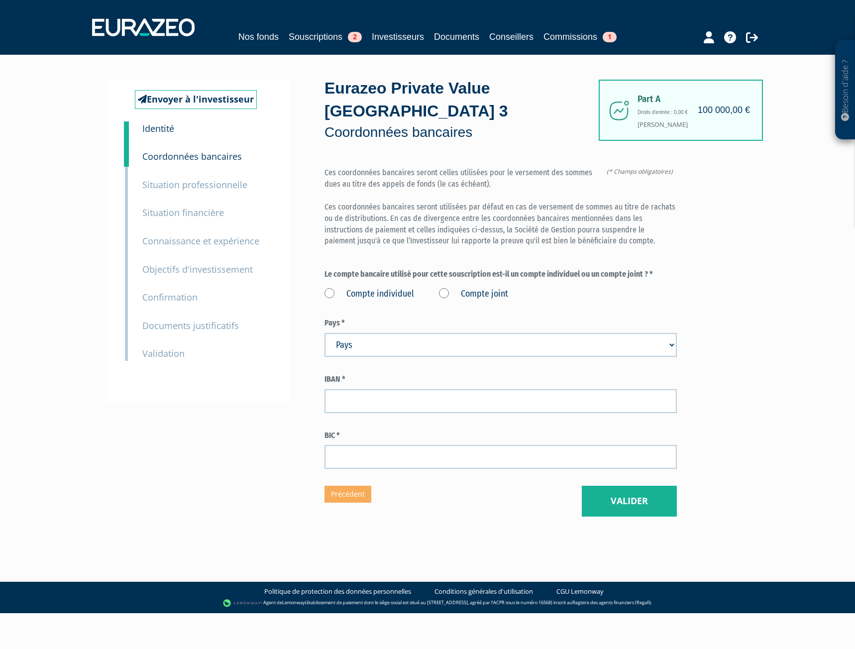
click at [359, 288] on label "Compte individuel" at bounding box center [370, 294] width 90 height 13
click at [0, 0] on individuel "Compte individuel" at bounding box center [0, 0] width 0 height 0
click at [368, 389] on input "text" at bounding box center [501, 401] width 352 height 24
type input "f"
type input "[FINANCIAL_ID]"
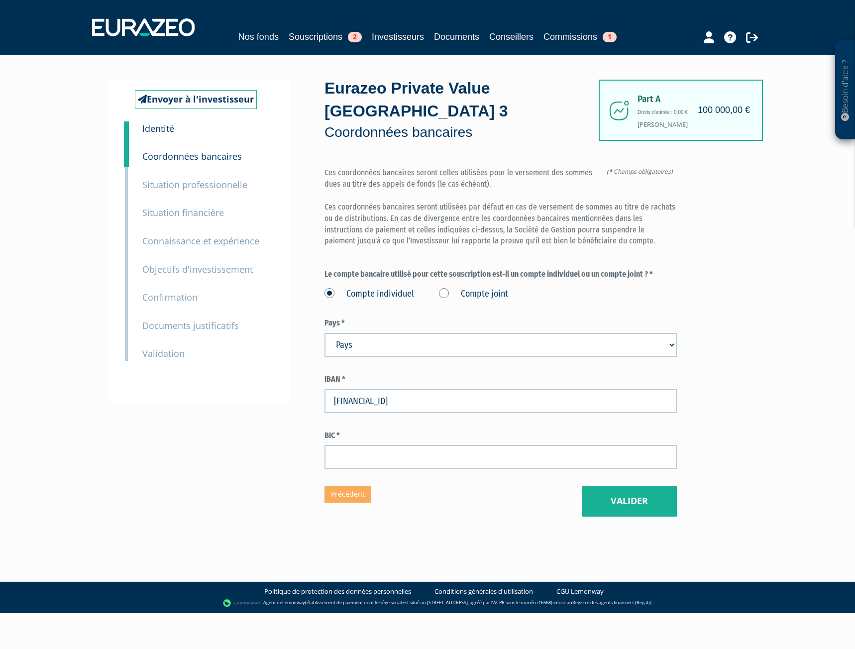
click at [367, 430] on label "BIC *" at bounding box center [501, 435] width 352 height 11
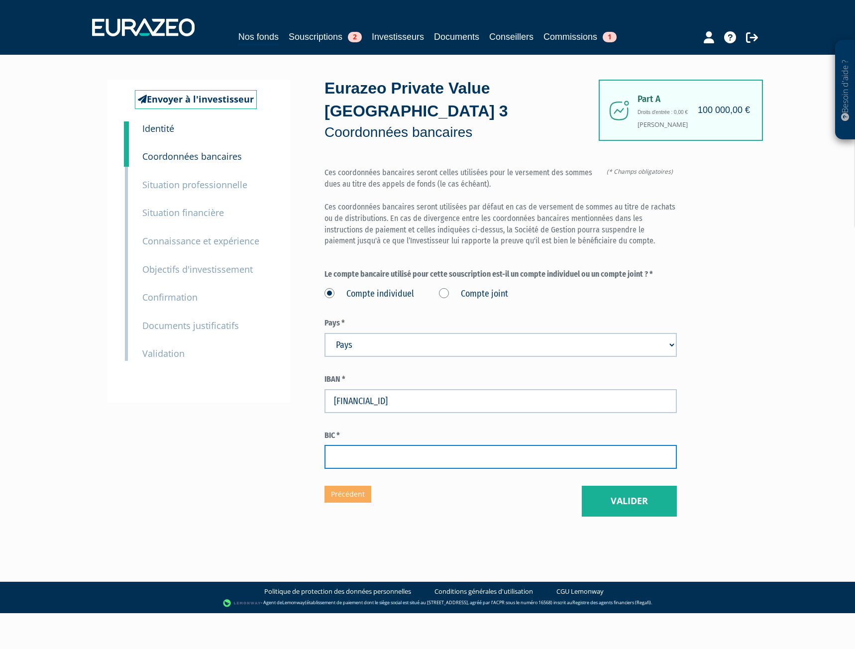
click at [365, 445] on input "text" at bounding box center [501, 457] width 352 height 24
click at [403, 445] on input "text" at bounding box center [501, 457] width 352 height 24
type input "[SWIFT_CODE]"
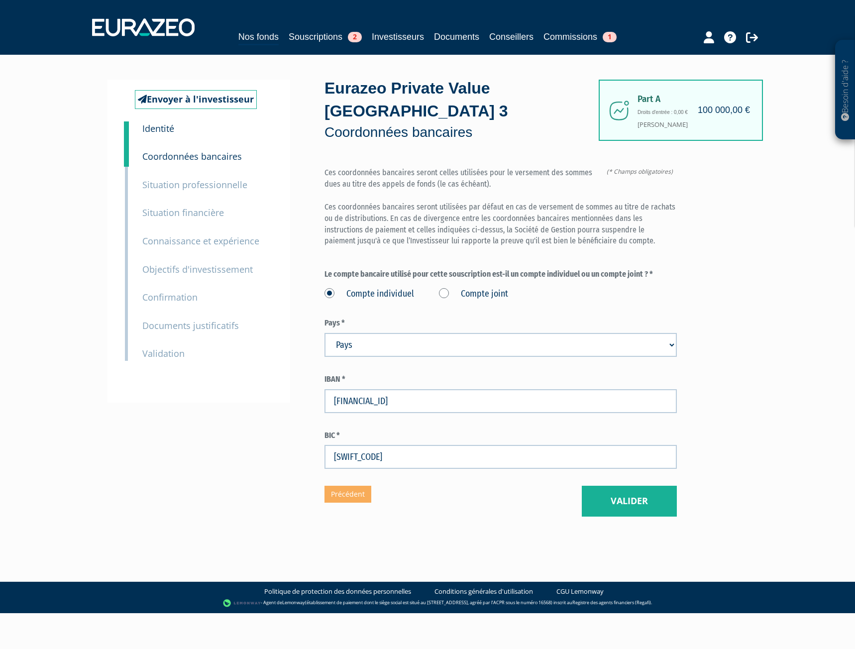
drag, startPoint x: 331, startPoint y: 375, endPoint x: 452, endPoint y: 381, distance: 121.1
click at [452, 389] on input "[FINANCIAL_ID]" at bounding box center [501, 401] width 352 height 24
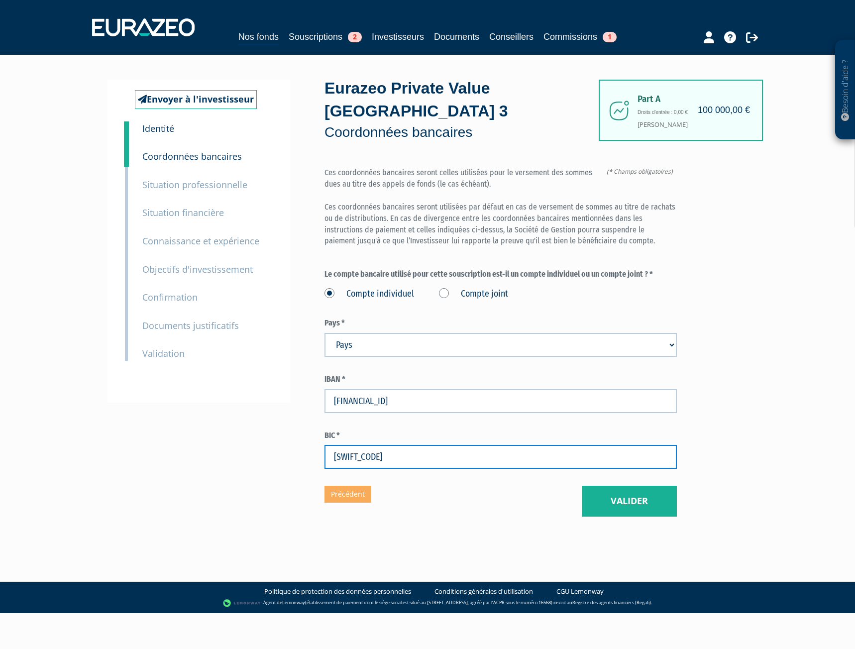
drag, startPoint x: 333, startPoint y: 429, endPoint x: 390, endPoint y: 429, distance: 56.7
click at [390, 445] on input "[SWIFT_CODE]" at bounding box center [501, 457] width 352 height 24
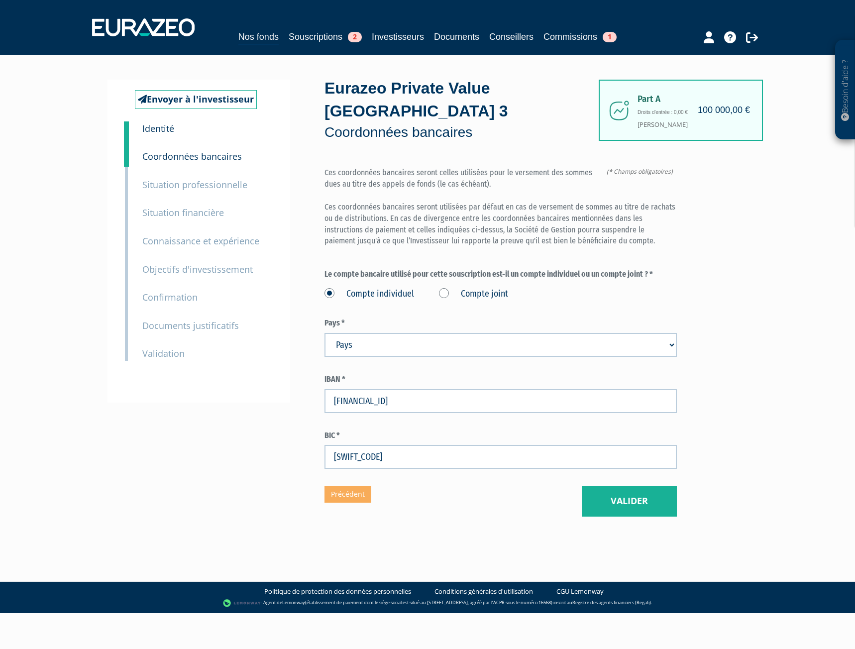
click at [375, 333] on select "Pays [GEOGRAPHIC_DATA] [GEOGRAPHIC_DATA] [GEOGRAPHIC_DATA] [GEOGRAPHIC_DATA] [G…" at bounding box center [501, 345] width 352 height 24
select select "75"
click at [325, 333] on select "Pays [GEOGRAPHIC_DATA] [GEOGRAPHIC_DATA] [GEOGRAPHIC_DATA] [GEOGRAPHIC_DATA] [G…" at bounding box center [501, 345] width 352 height 24
click at [619, 487] on button "Valider" at bounding box center [629, 501] width 95 height 31
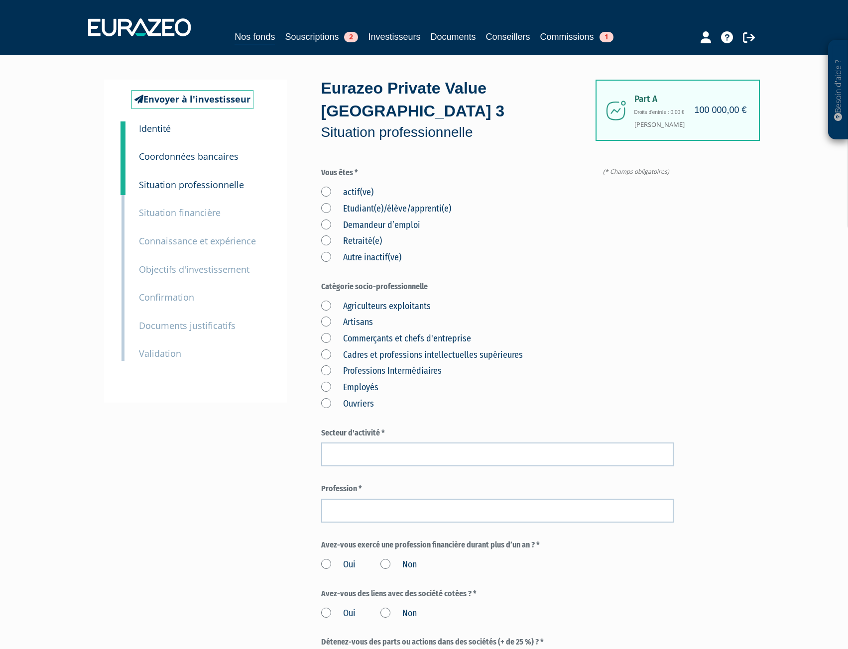
click at [347, 186] on label "actif(ve)" at bounding box center [347, 192] width 52 height 13
click at [0, 0] on input "actif(ve)" at bounding box center [0, 0] width 0 height 0
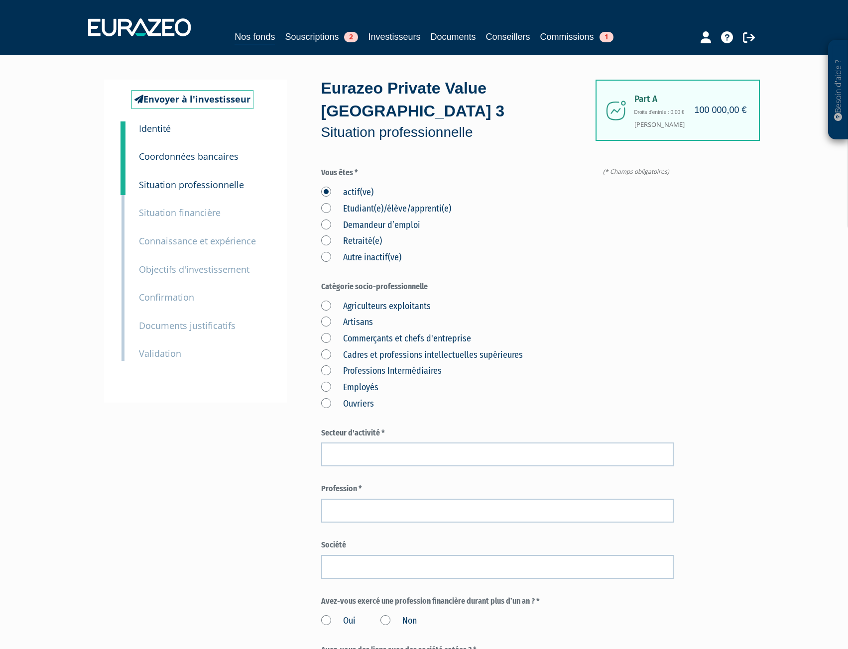
click at [443, 428] on div "Secteur d'activité *" at bounding box center [497, 447] width 352 height 39
click at [436, 443] on input "text" at bounding box center [497, 455] width 352 height 24
click at [422, 349] on label "Cadres et professions intellectuelles supérieures" at bounding box center [422, 355] width 202 height 13
click at [0, 0] on supérieures "Cadres et professions intellectuelles supérieures" at bounding box center [0, 0] width 0 height 0
click at [425, 443] on input "text" at bounding box center [497, 455] width 352 height 24
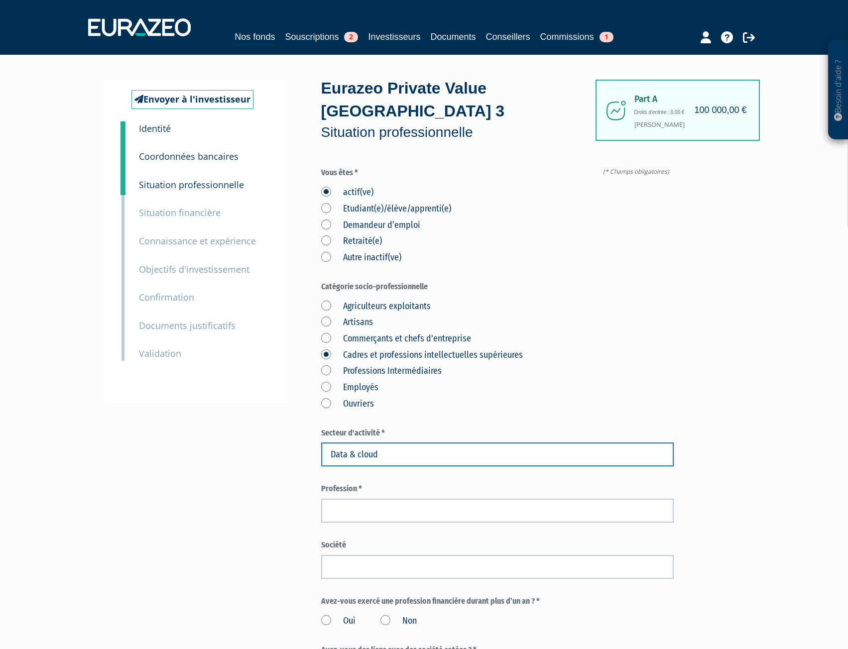
scroll to position [299, 0]
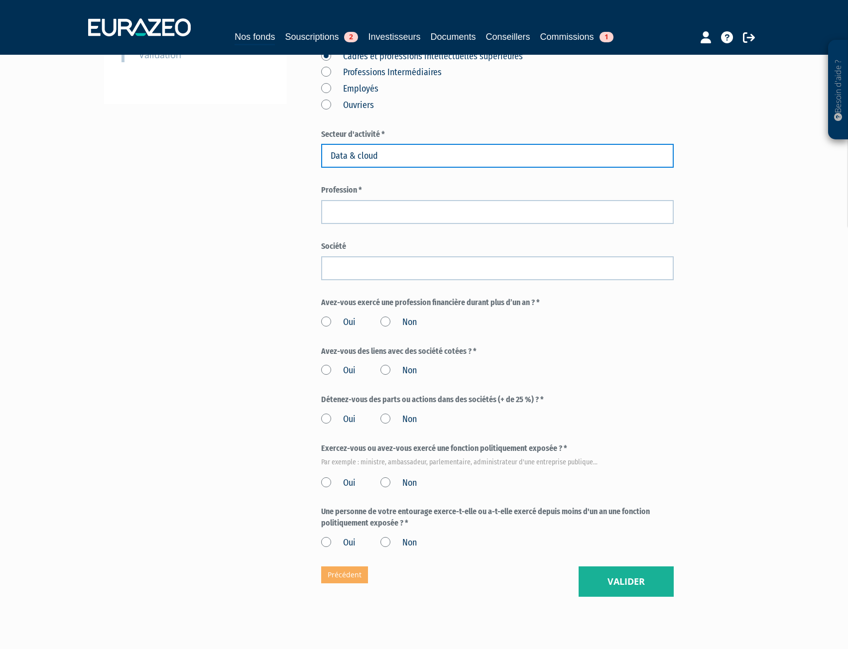
type input "Data & cloud"
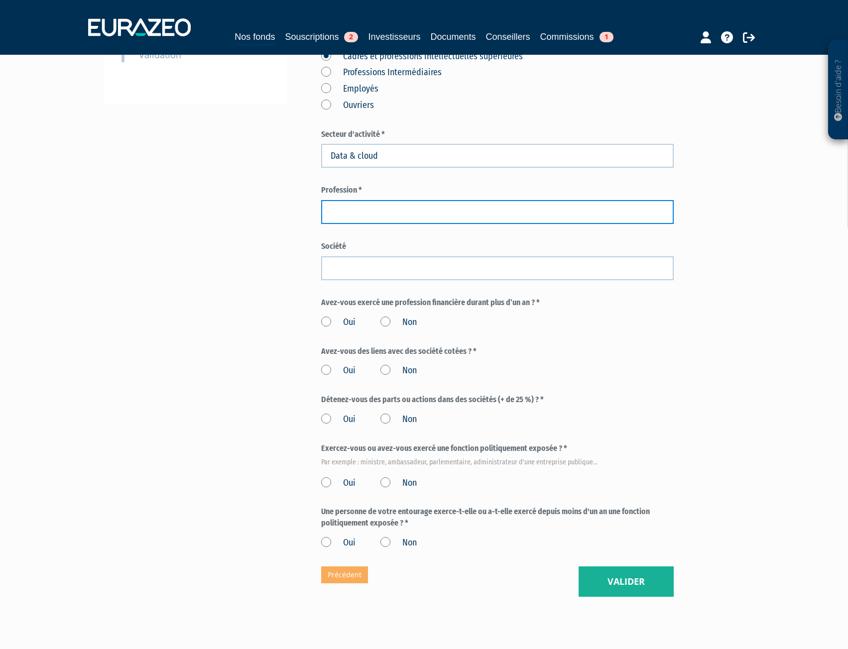
click at [346, 200] on input "text" at bounding box center [497, 212] width 352 height 24
click at [345, 200] on input "Diretrice des Ressources Humaines" at bounding box center [497, 212] width 352 height 24
type input "Directrice des Ressources Humaines"
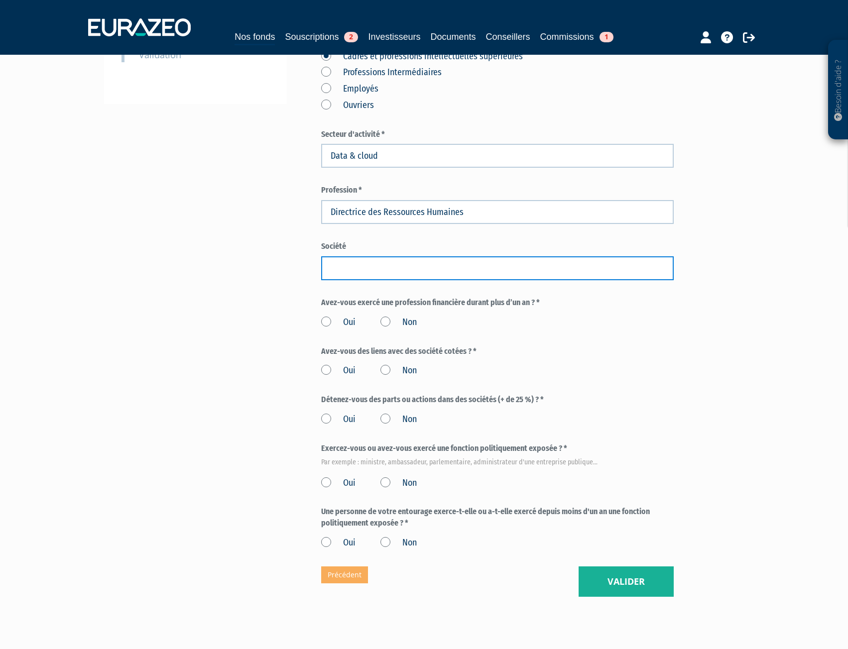
click at [389, 256] on input "text" at bounding box center [497, 268] width 352 height 24
type input "Fifty-Five"
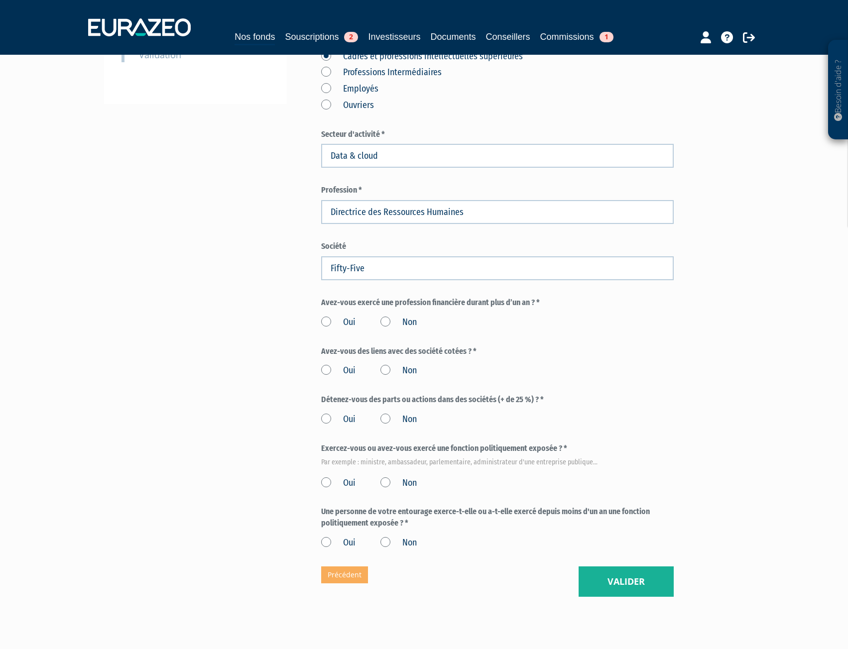
click at [209, 267] on div "Envoyer à l'investisseur 1 Identité 2 Coordonnées bancaires 3 Situation profess…" at bounding box center [423, 189] width 625 height 816
click at [406, 316] on label "Non" at bounding box center [398, 322] width 36 height 13
click at [0, 0] on input "Non" at bounding box center [0, 0] width 0 height 0
click at [385, 364] on label "Non" at bounding box center [398, 370] width 36 height 13
click at [0, 0] on input "Non" at bounding box center [0, 0] width 0 height 0
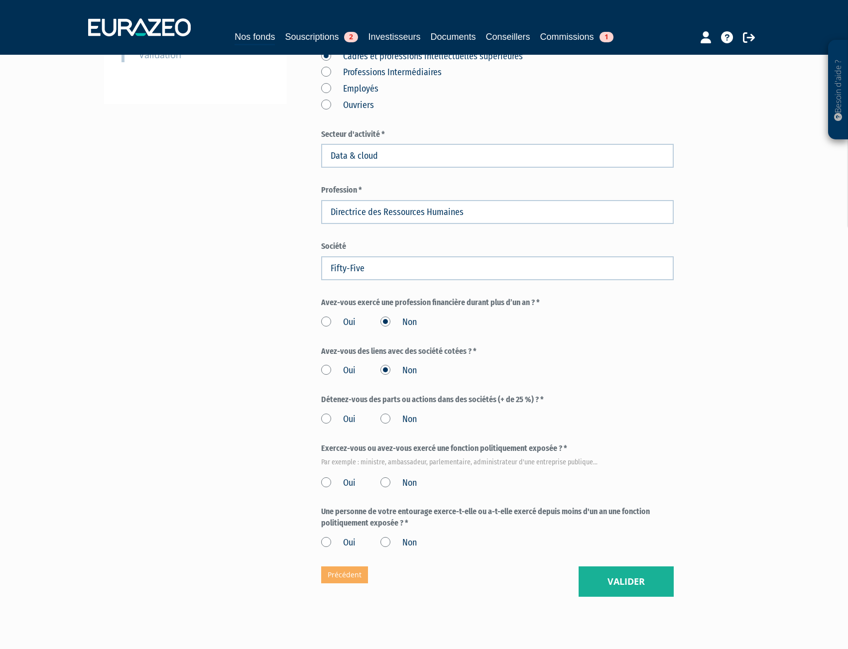
click at [399, 413] on label "Non" at bounding box center [398, 419] width 36 height 13
click at [0, 0] on input "Non" at bounding box center [0, 0] width 0 height 0
click at [390, 477] on label "Non" at bounding box center [398, 483] width 36 height 13
click at [0, 0] on input "Non" at bounding box center [0, 0] width 0 height 0
click at [385, 537] on label "Non" at bounding box center [398, 543] width 36 height 13
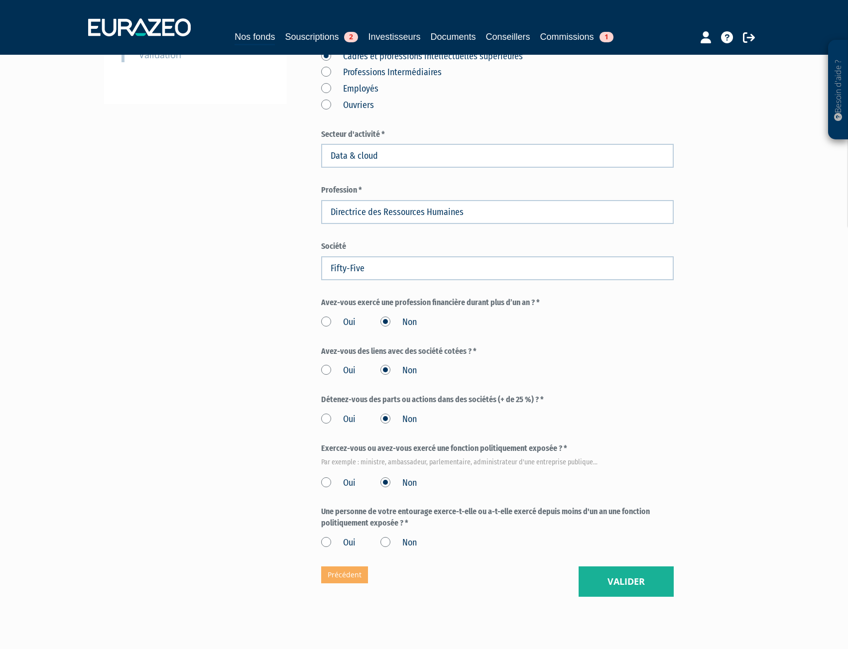
click at [0, 0] on input "Non" at bounding box center [0, 0] width 0 height 0
click at [623, 566] on button "Valider" at bounding box center [625, 581] width 95 height 31
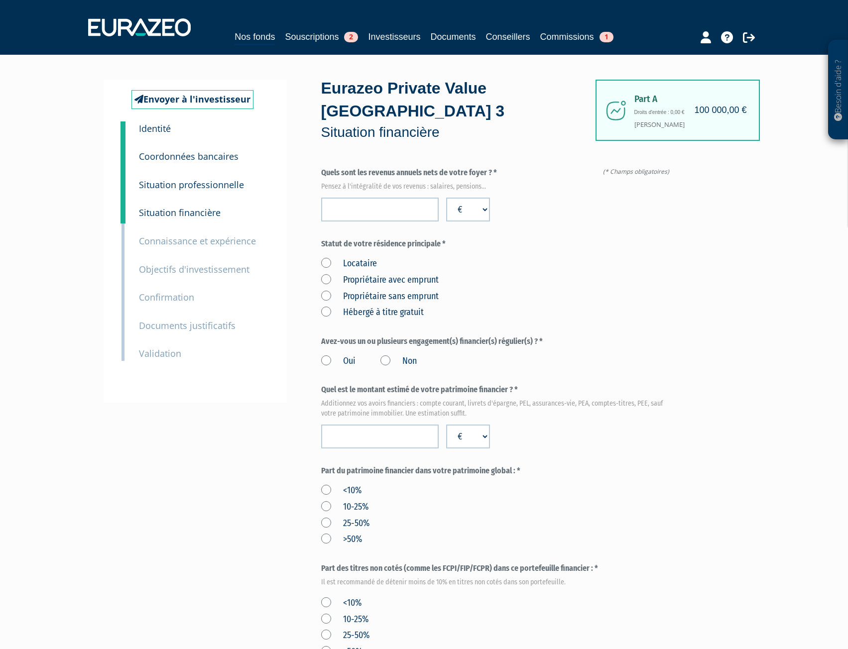
click at [600, 259] on div "Locataire Propriétaire avec emprunt Propriétaire sans emprunt Hébergé à titre g…" at bounding box center [497, 286] width 352 height 65
